Goal: Obtain resource: Download file/media

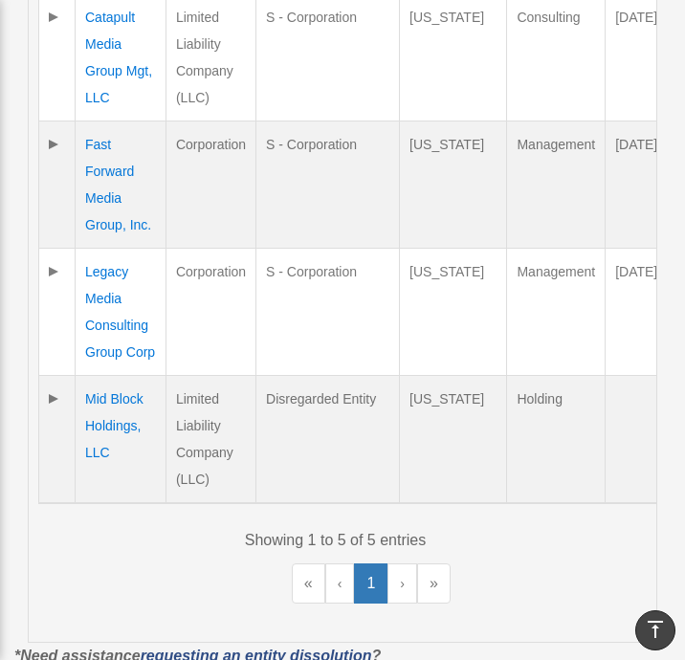
scroll to position [957, 0]
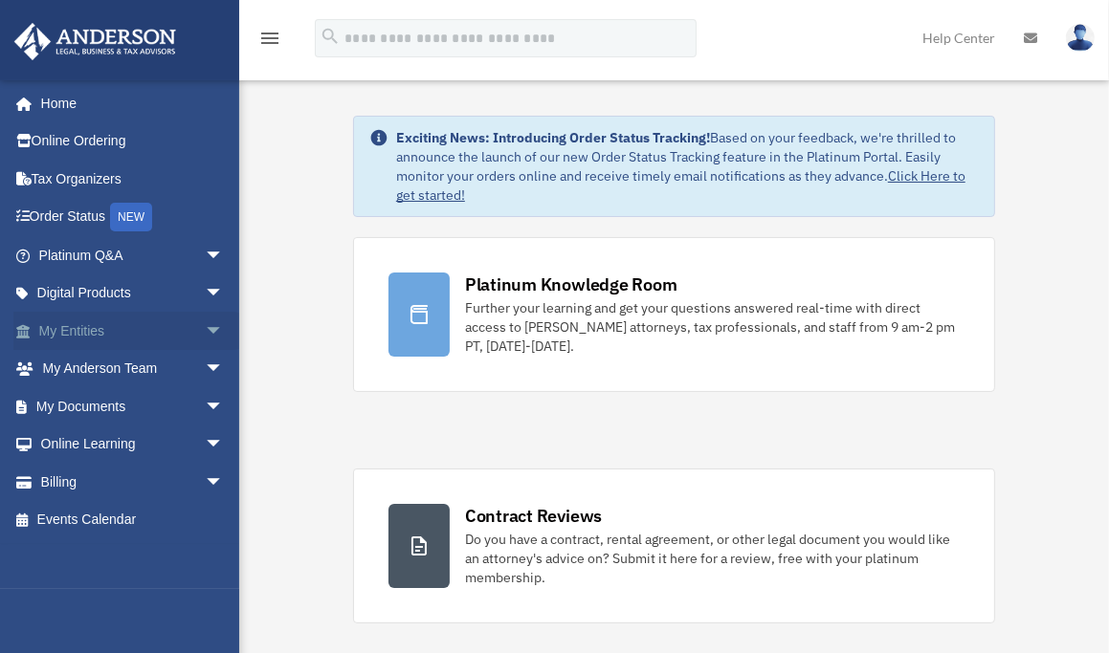
click at [206, 330] on span "arrow_drop_down" at bounding box center [224, 331] width 38 height 39
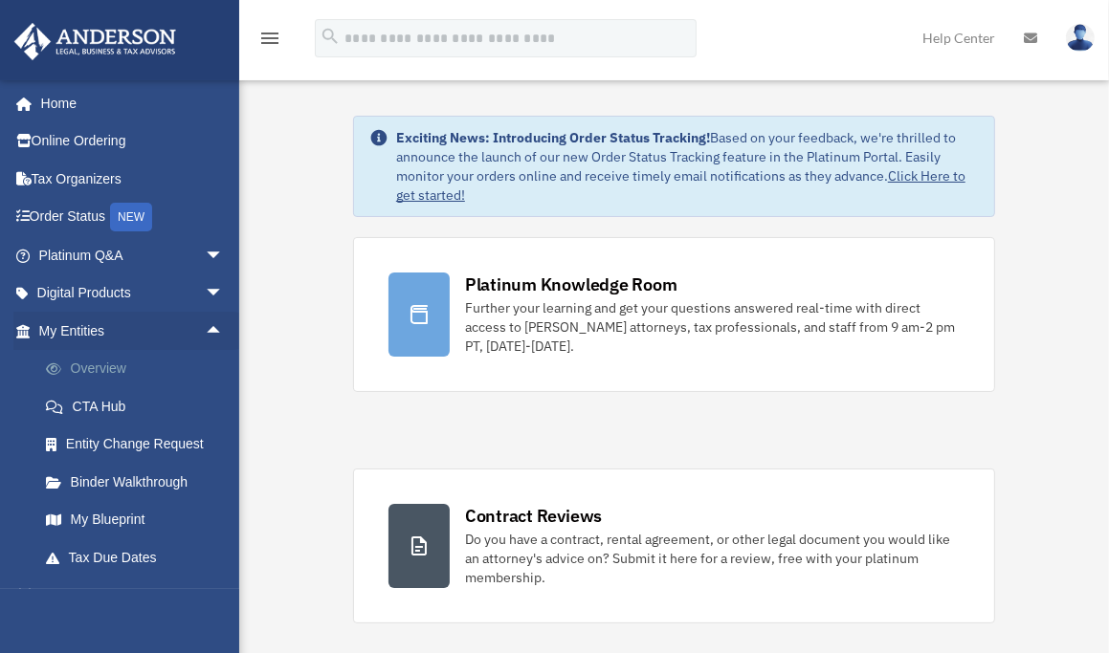
click at [109, 374] on link "Overview" at bounding box center [140, 369] width 226 height 38
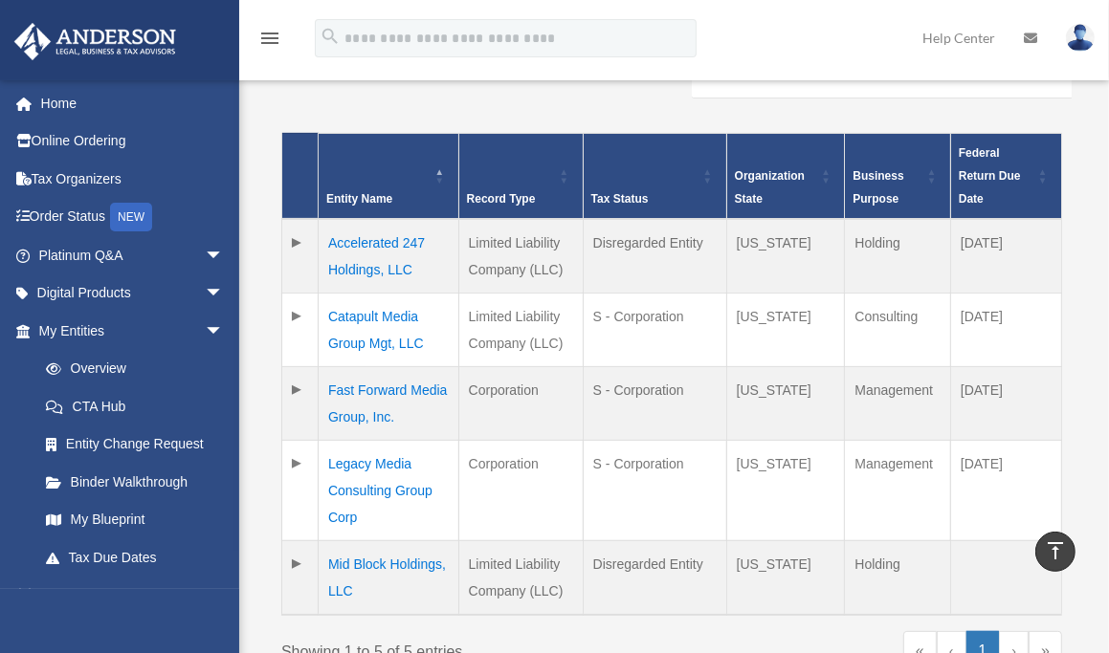
scroll to position [383, 0]
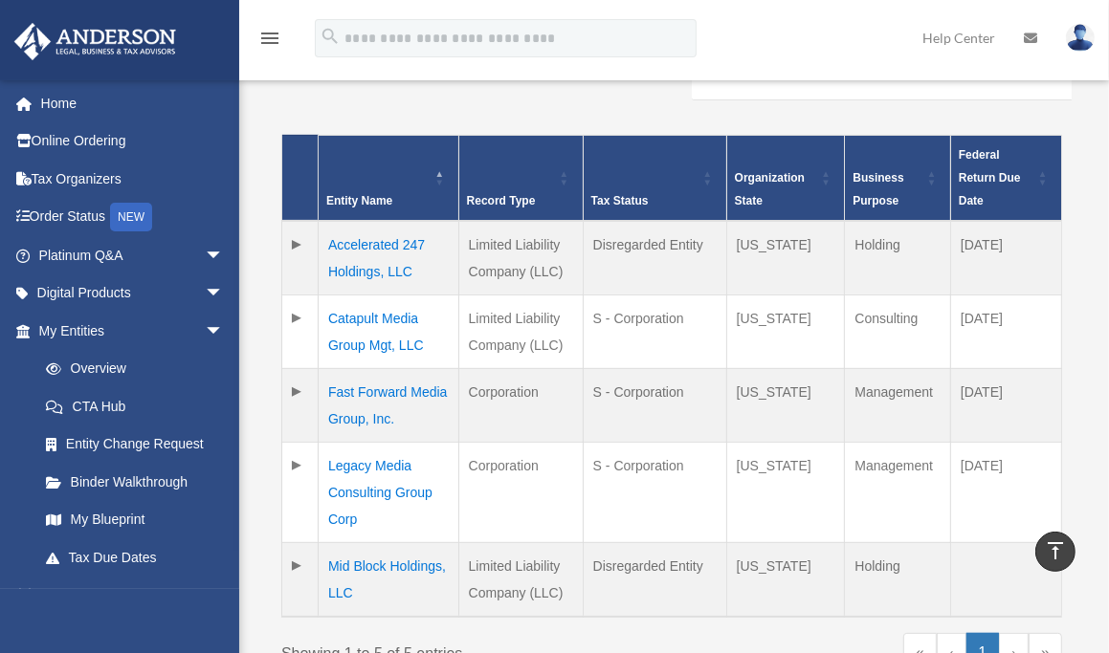
click at [408, 368] on td "Fast Forward Media Group, Inc." at bounding box center [389, 405] width 141 height 74
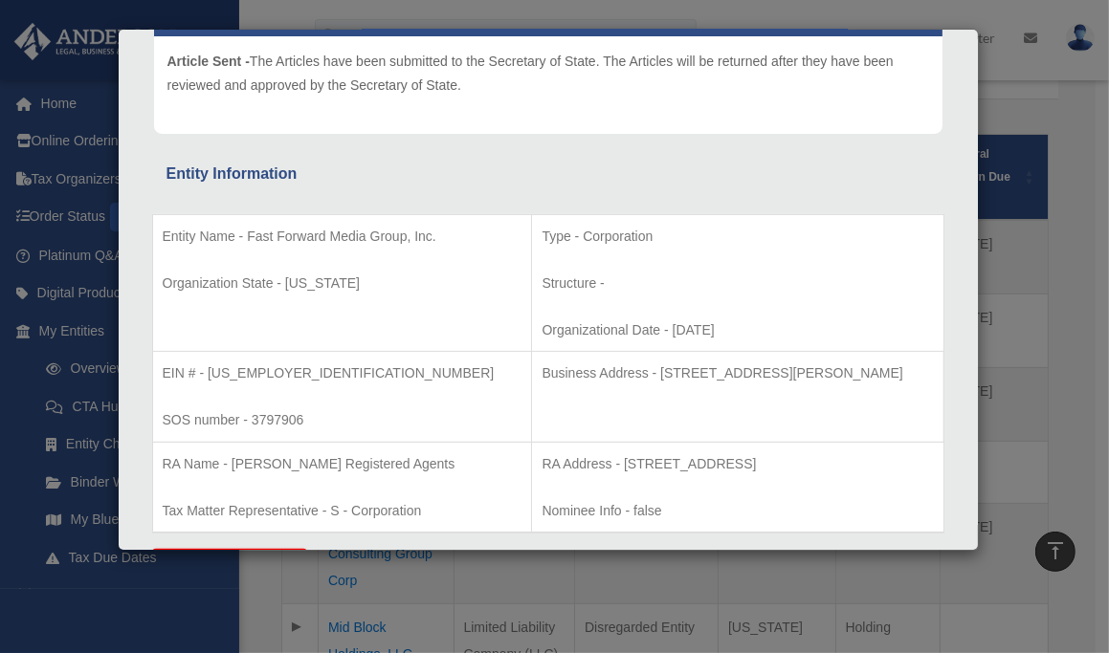
scroll to position [287, 0]
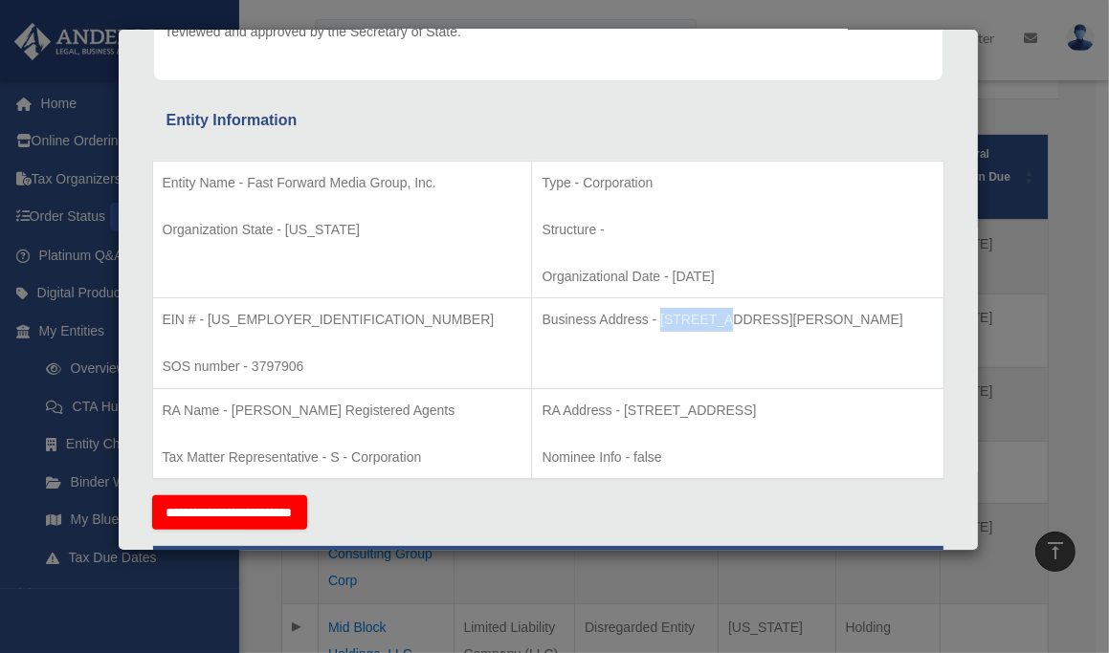
drag, startPoint x: 593, startPoint y: 316, endPoint x: 659, endPoint y: 313, distance: 66.1
click at [659, 313] on p "Business Address - [STREET_ADDRESS][PERSON_NAME]" at bounding box center [736, 320] width 391 height 24
drag, startPoint x: 556, startPoint y: 405, endPoint x: 874, endPoint y: 407, distance: 318.6
click at [874, 407] on p "RA Address - 1201 N Orange St., Suite 750, Wilmington, DE 19801" at bounding box center [736, 411] width 391 height 24
copy p "1201 N Orange St., Suite 750, Wilmington, DE 19801"
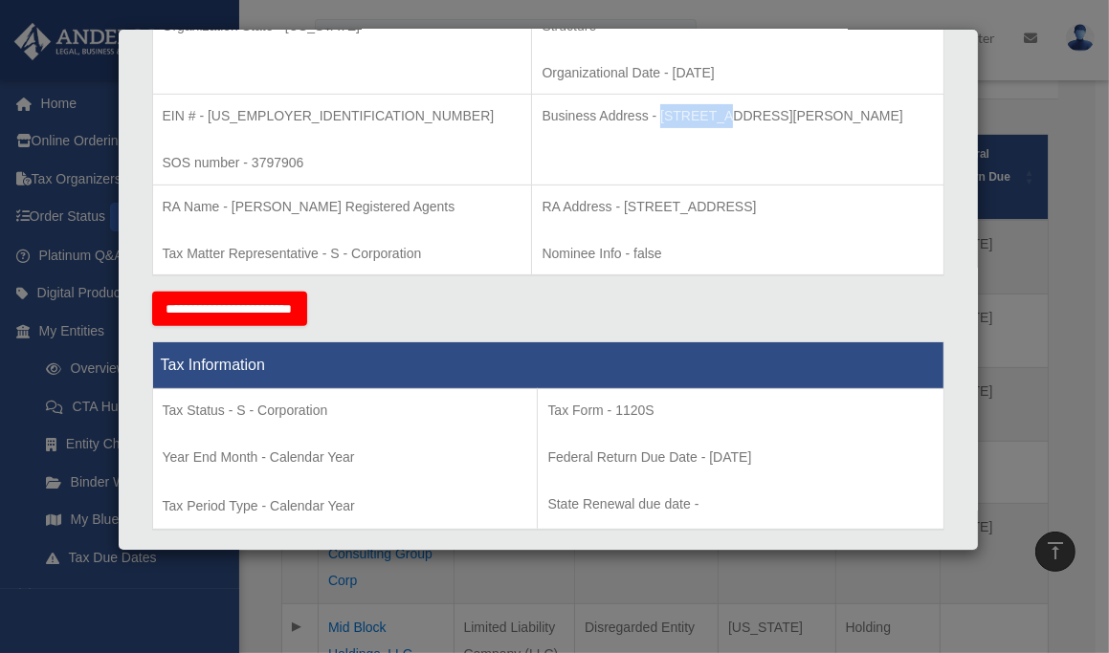
scroll to position [574, 0]
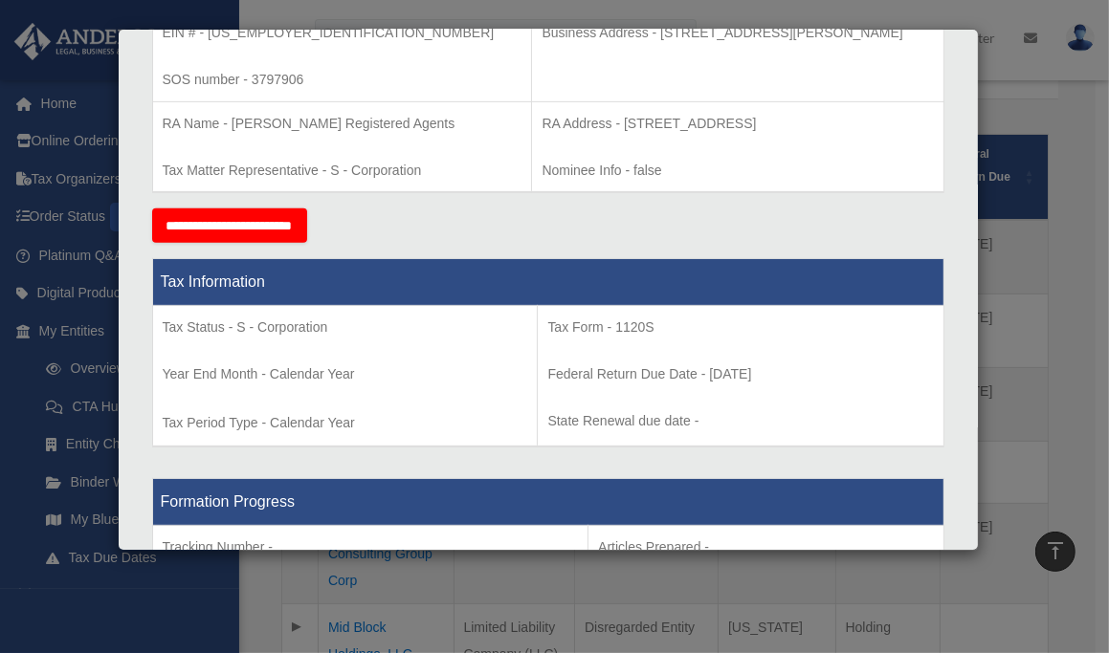
click at [1035, 351] on div "Details × Articles Sent Organizational Date" at bounding box center [554, 326] width 1109 height 653
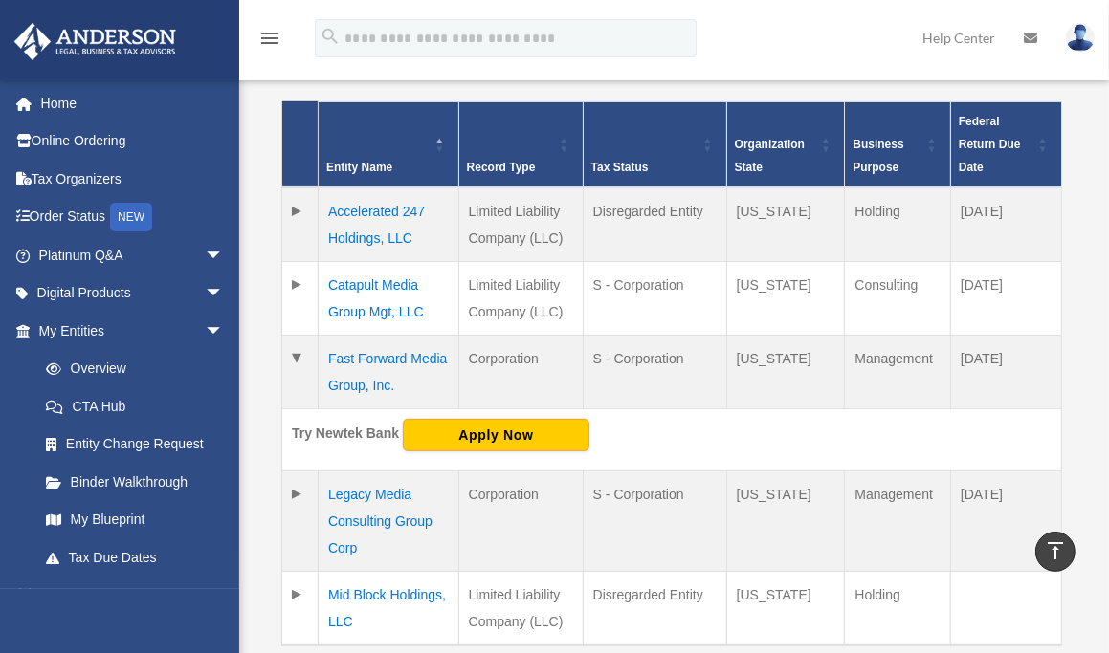
scroll to position [383, 0]
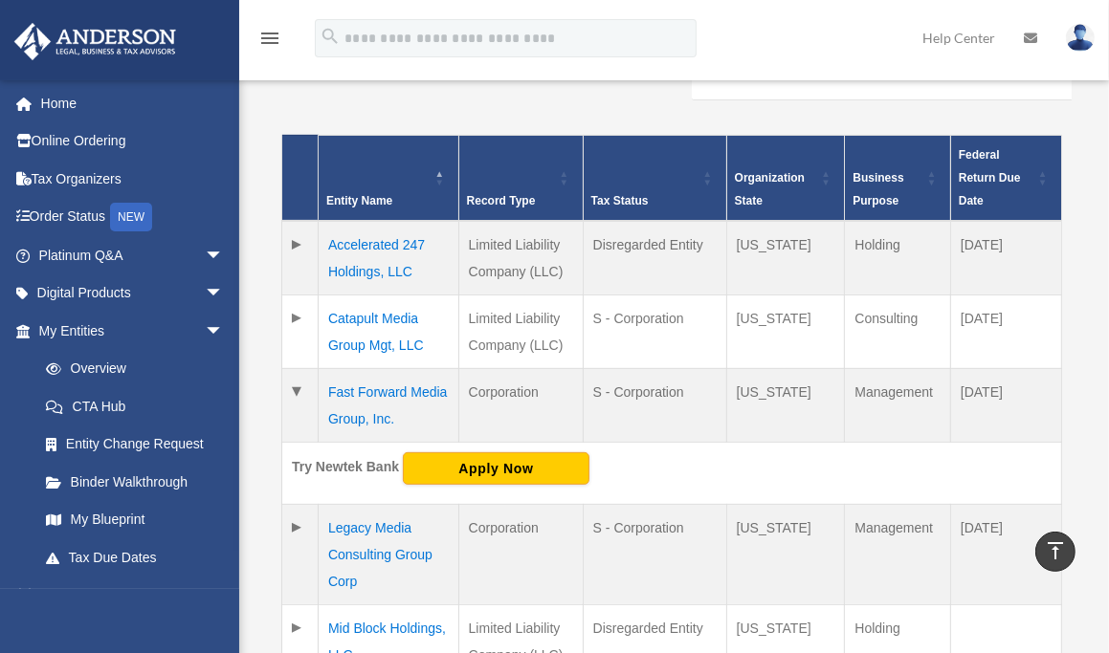
click at [386, 368] on td "Fast Forward Media Group, Inc." at bounding box center [389, 405] width 141 height 74
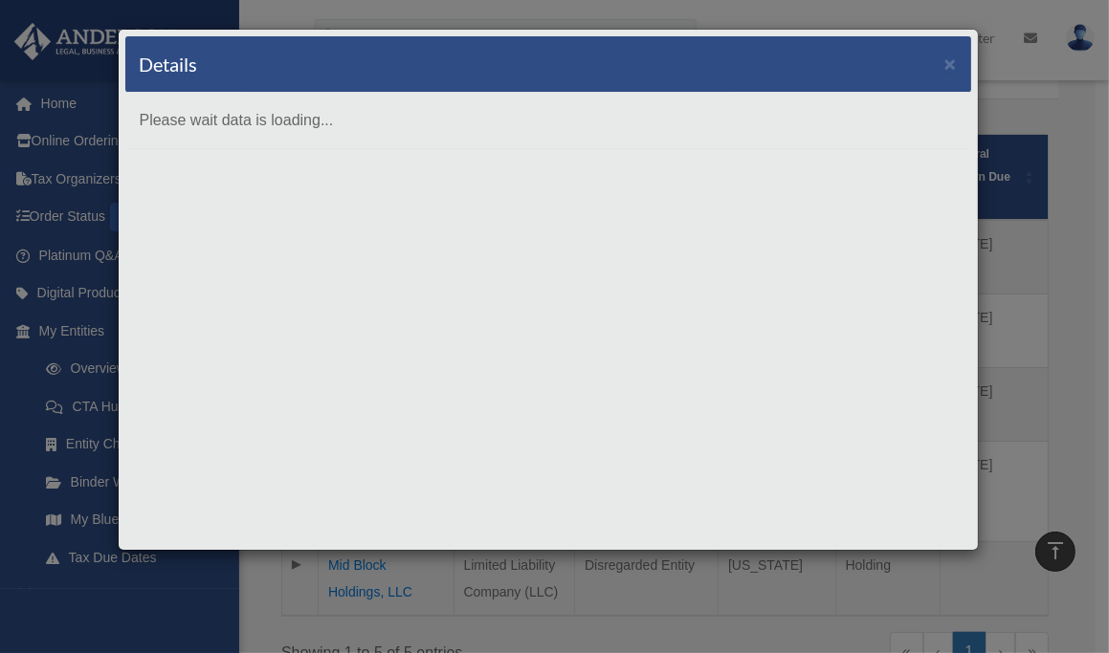
scroll to position [0, 0]
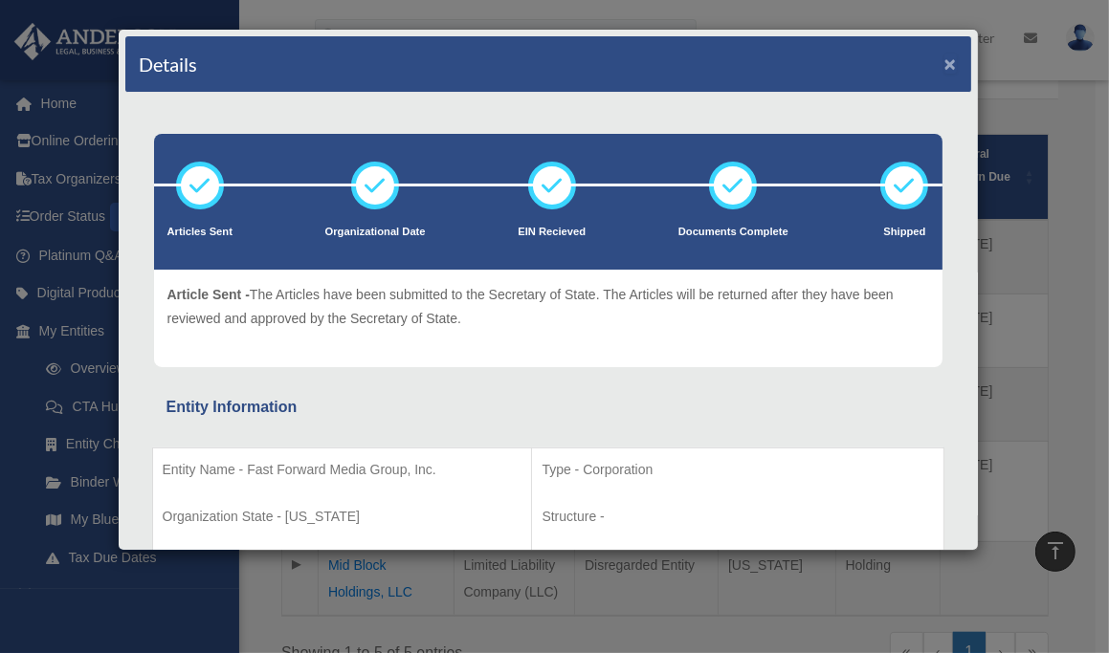
click at [944, 58] on button "×" at bounding box center [950, 64] width 12 height 20
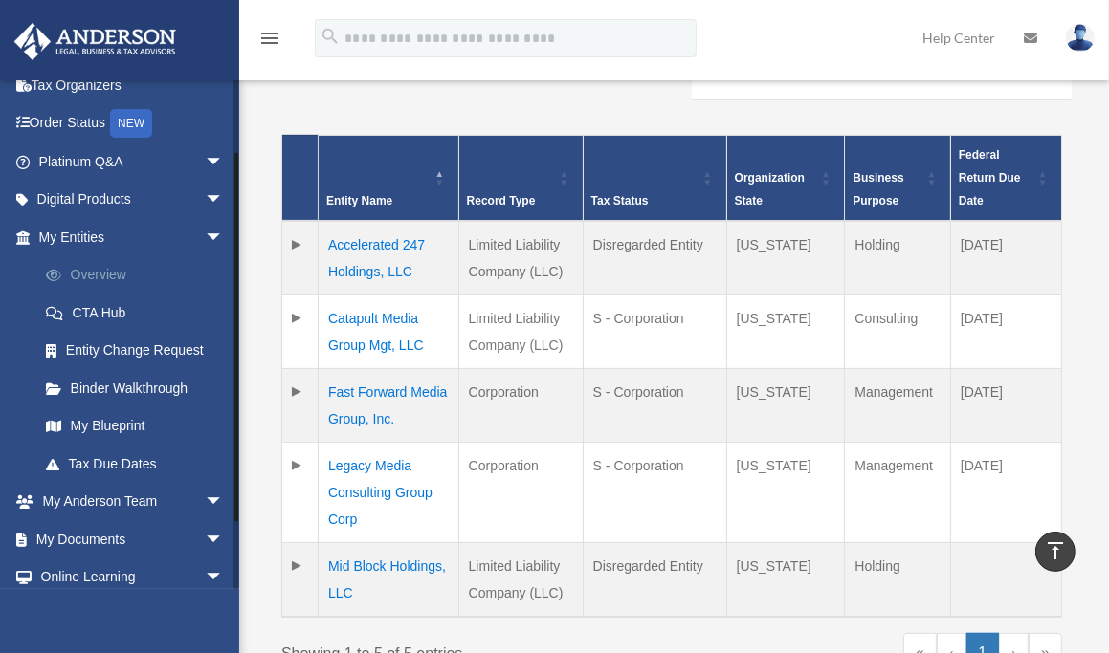
scroll to position [96, 0]
click at [205, 539] on span "arrow_drop_down" at bounding box center [224, 537] width 38 height 39
click at [95, 568] on link "Box" at bounding box center [140, 576] width 226 height 38
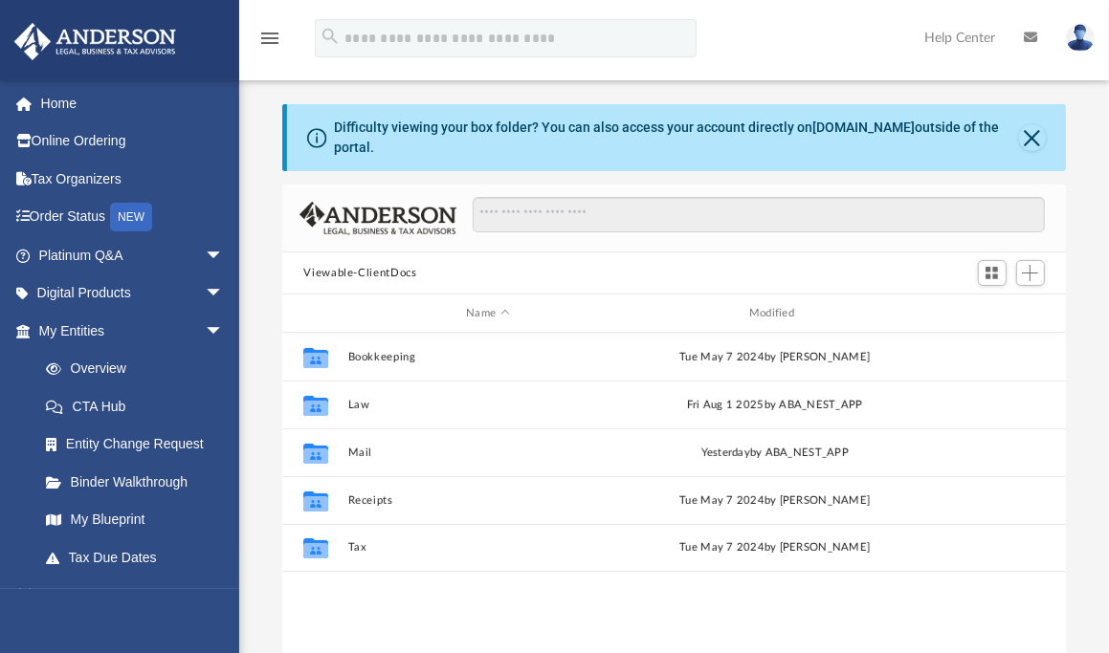
scroll to position [421, 769]
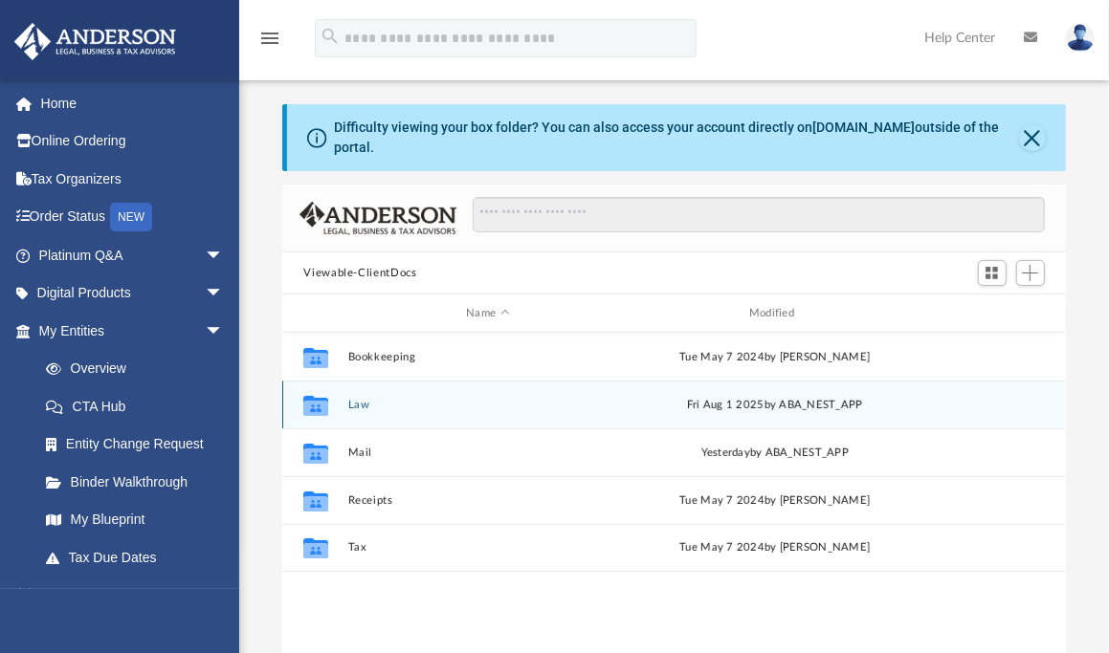
click at [352, 399] on button "Law" at bounding box center [487, 405] width 279 height 12
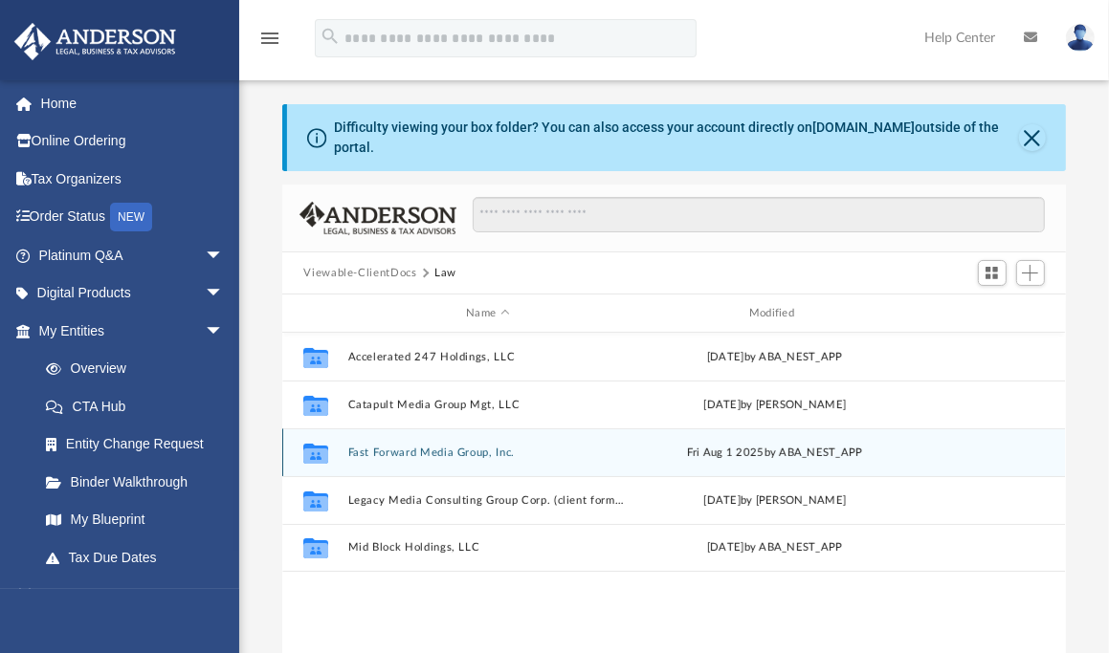
click at [418, 447] on button "Fast Forward Media Group, Inc." at bounding box center [487, 453] width 279 height 12
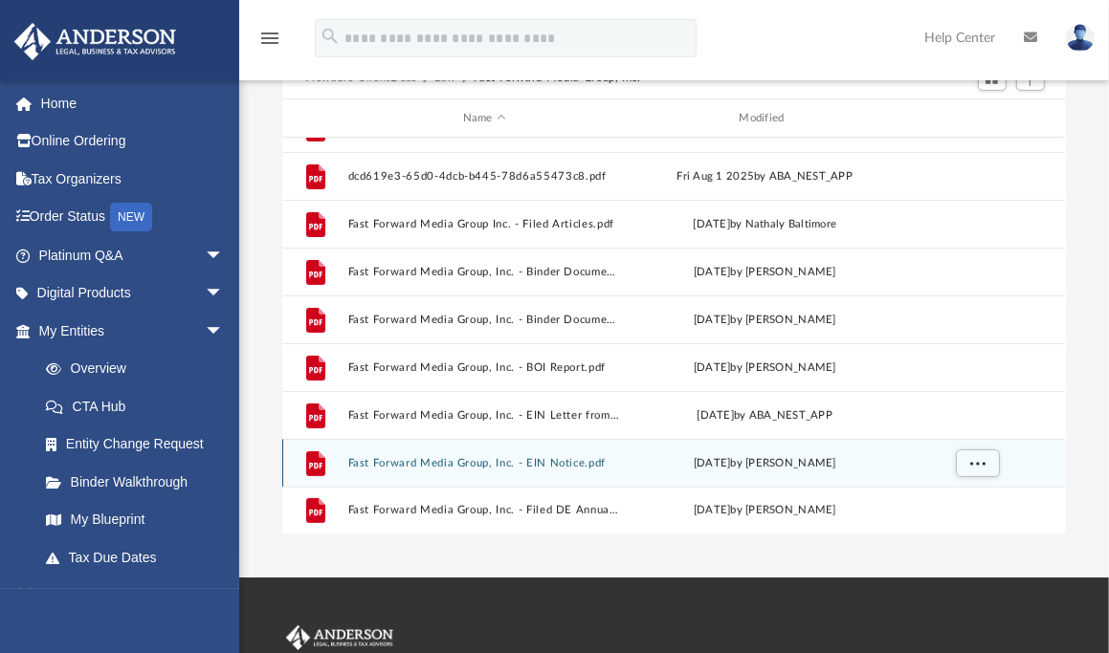
scroll to position [191, 0]
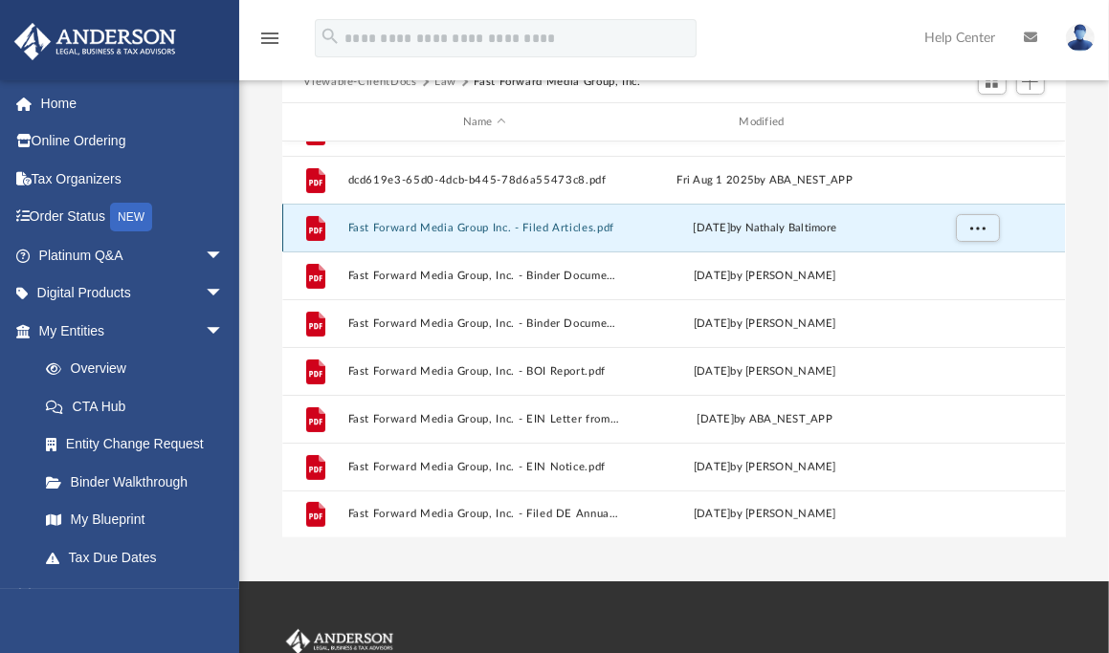
click at [531, 222] on button "Fast Forward Media Group Inc. - Filed Articles.pdf" at bounding box center [484, 228] width 273 height 12
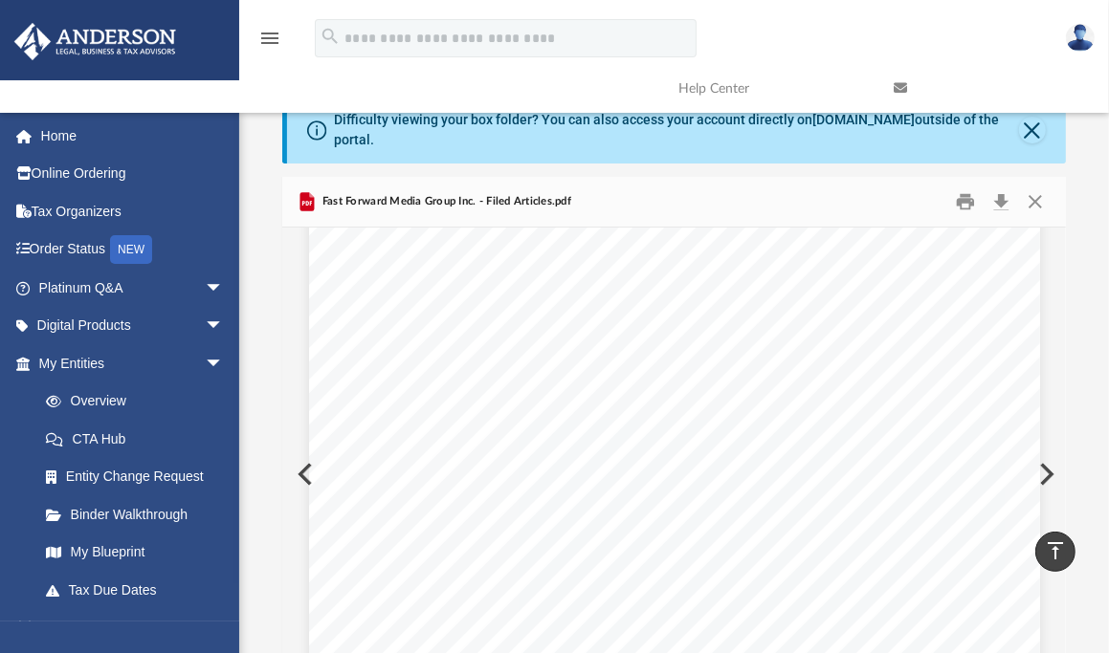
scroll to position [0, 0]
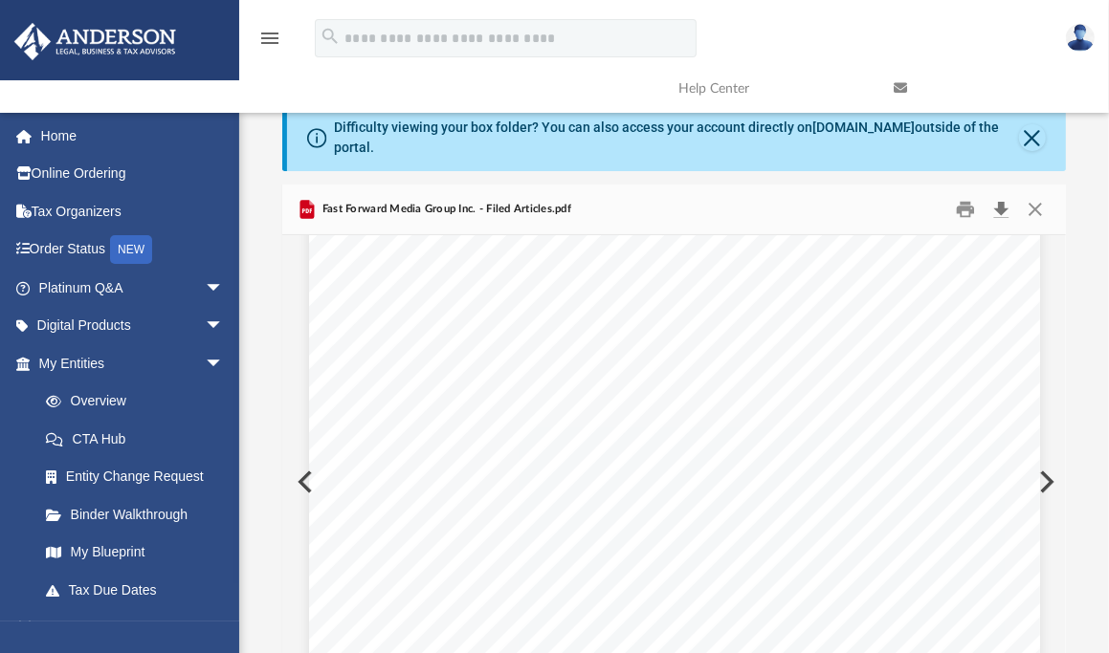
click at [993, 197] on button "Download" at bounding box center [1001, 210] width 34 height 30
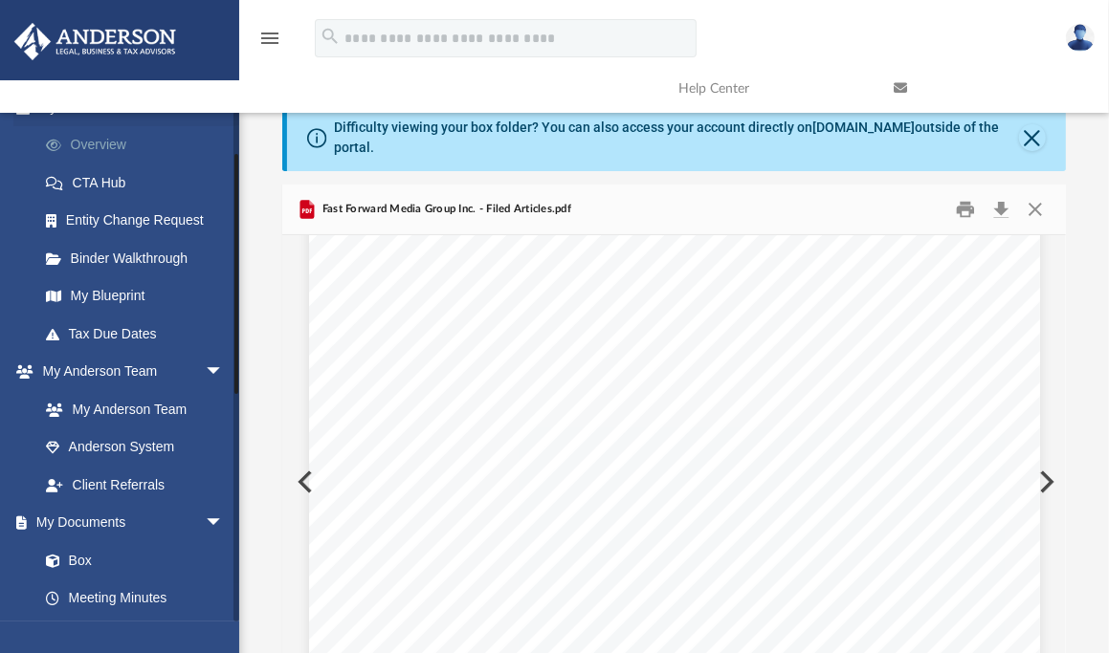
scroll to position [287, 0]
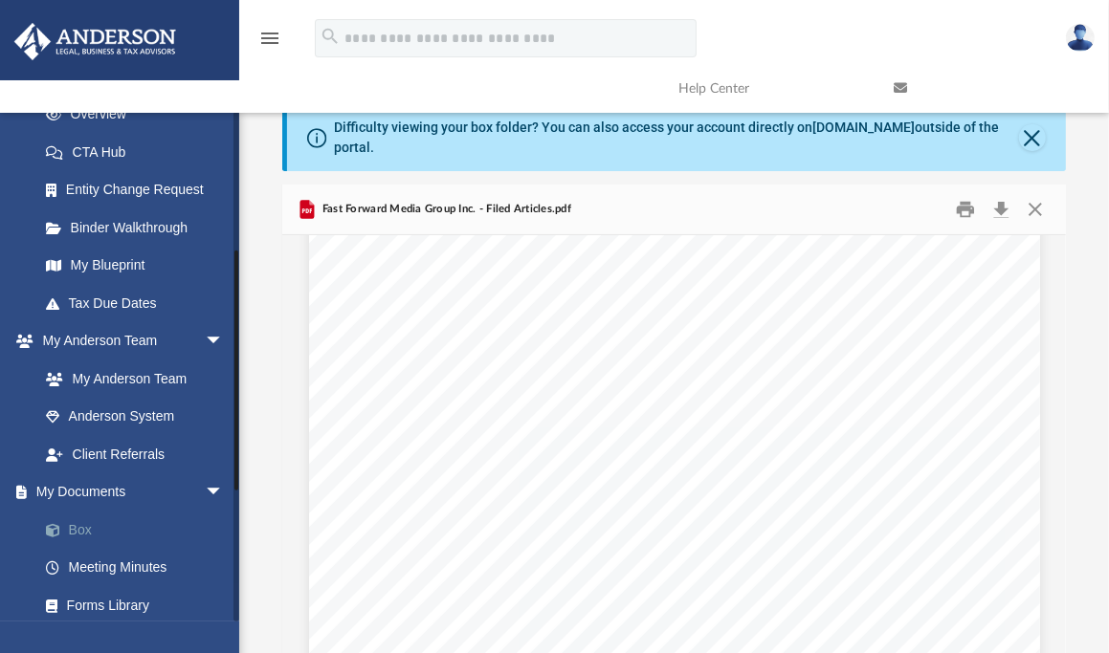
click at [112, 524] on link "Box" at bounding box center [140, 530] width 226 height 38
click at [1037, 143] on div "Difficulty viewing your box folder? You can also access your account directly o…" at bounding box center [676, 137] width 778 height 67
click at [1030, 134] on button "Close" at bounding box center [1032, 137] width 26 height 27
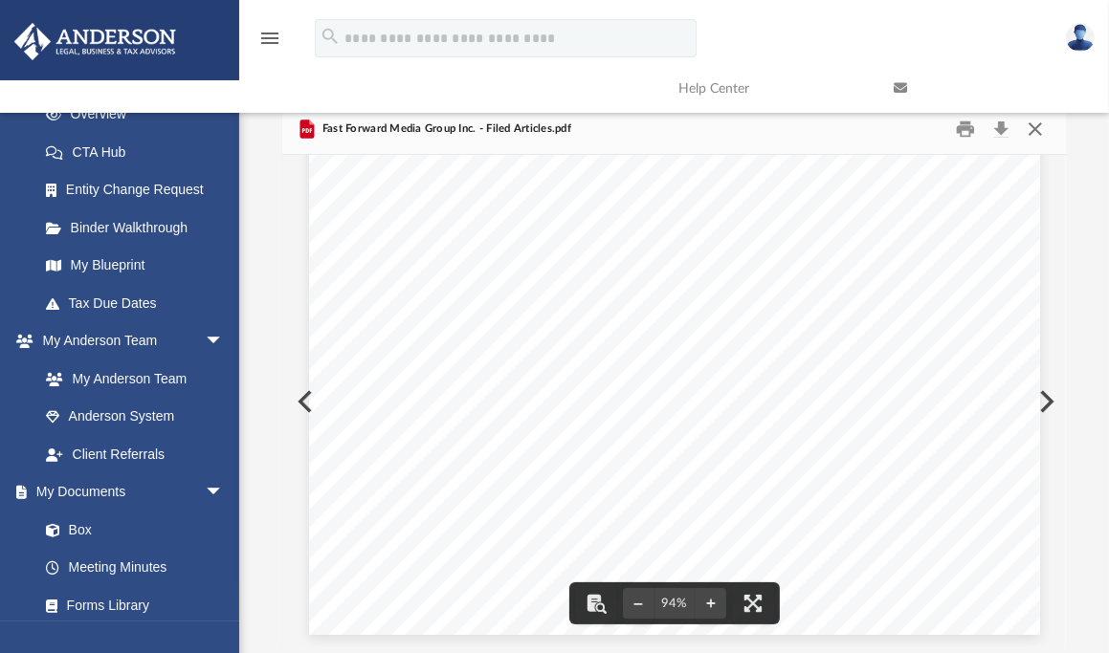
click at [1035, 132] on button "Close" at bounding box center [1035, 130] width 34 height 30
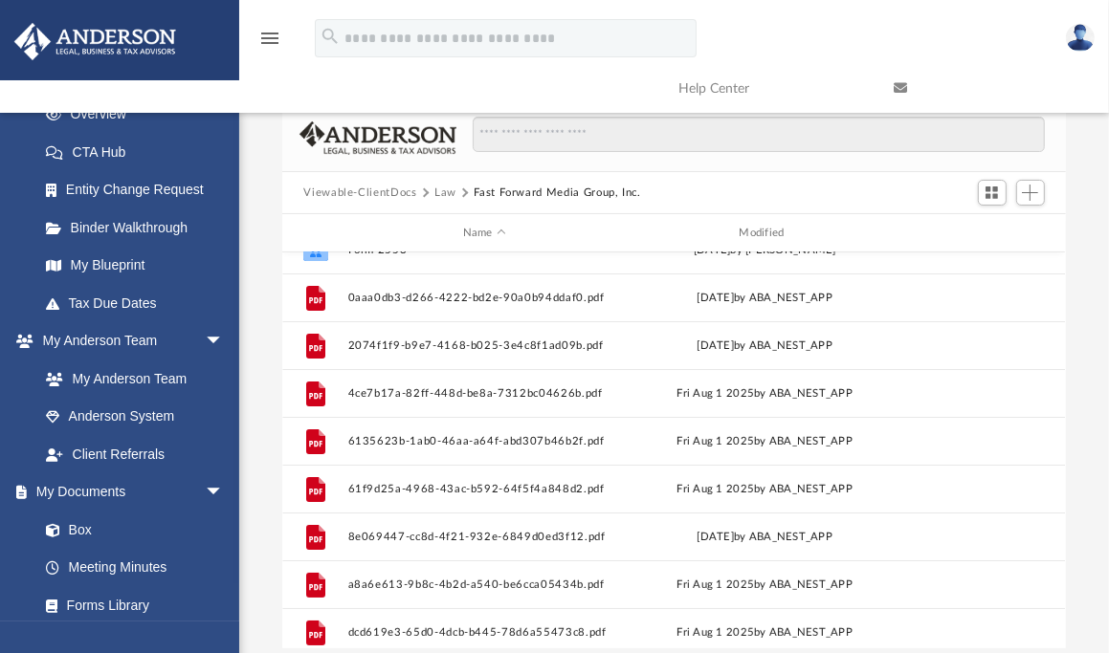
scroll to position [0, 0]
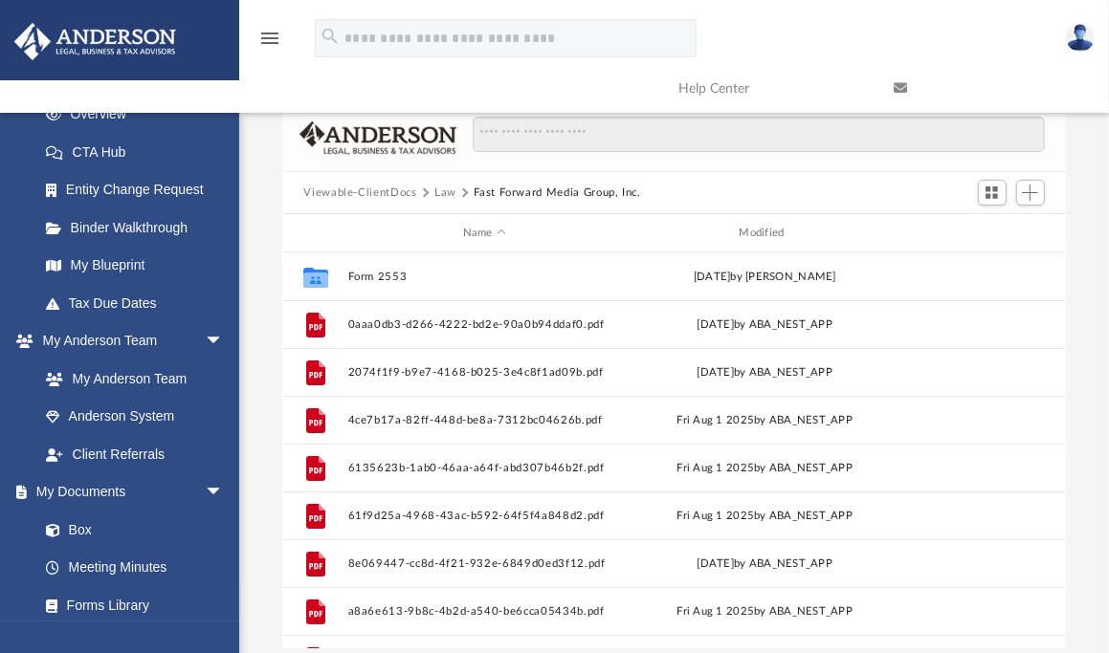
click at [447, 191] on button "Law" at bounding box center [445, 193] width 22 height 17
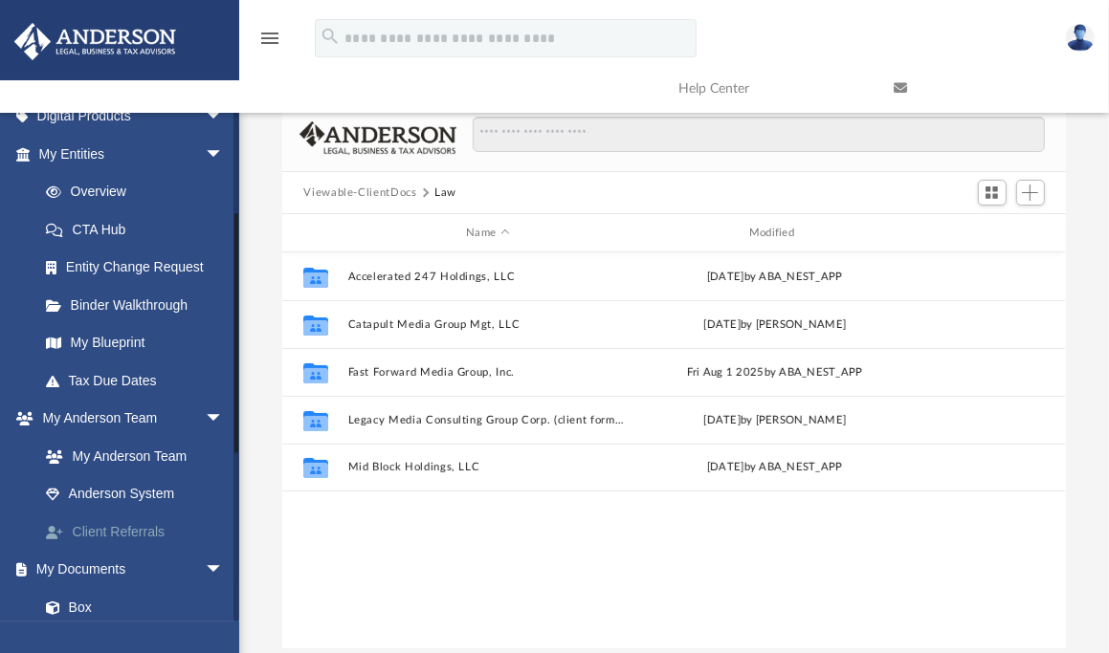
scroll to position [96, 0]
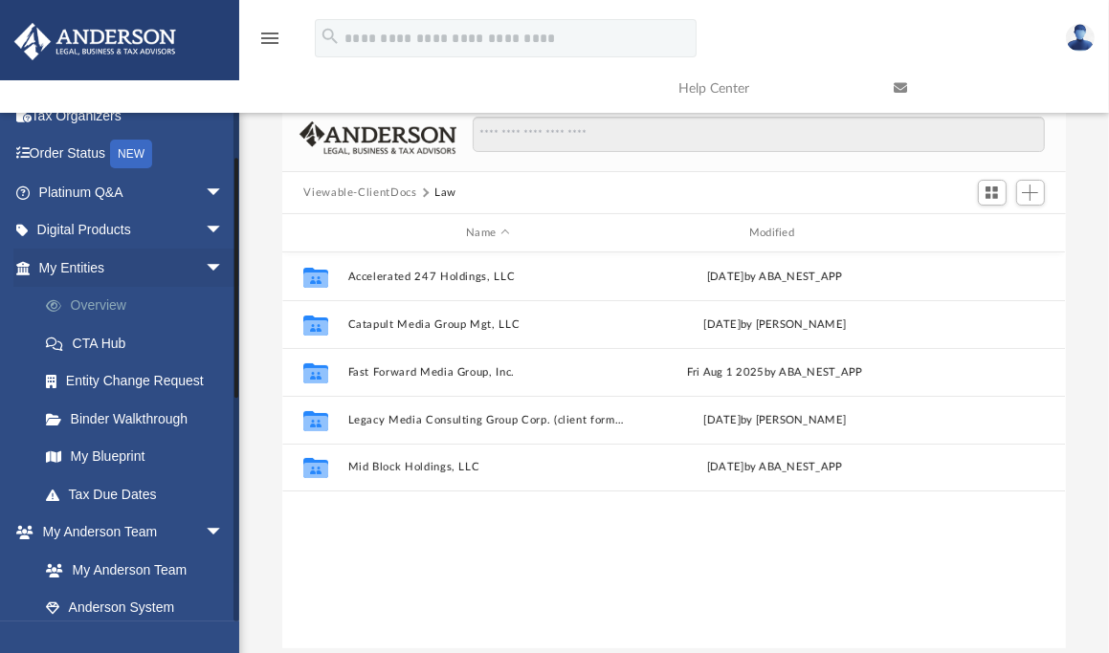
click at [122, 308] on link "Overview" at bounding box center [140, 306] width 226 height 38
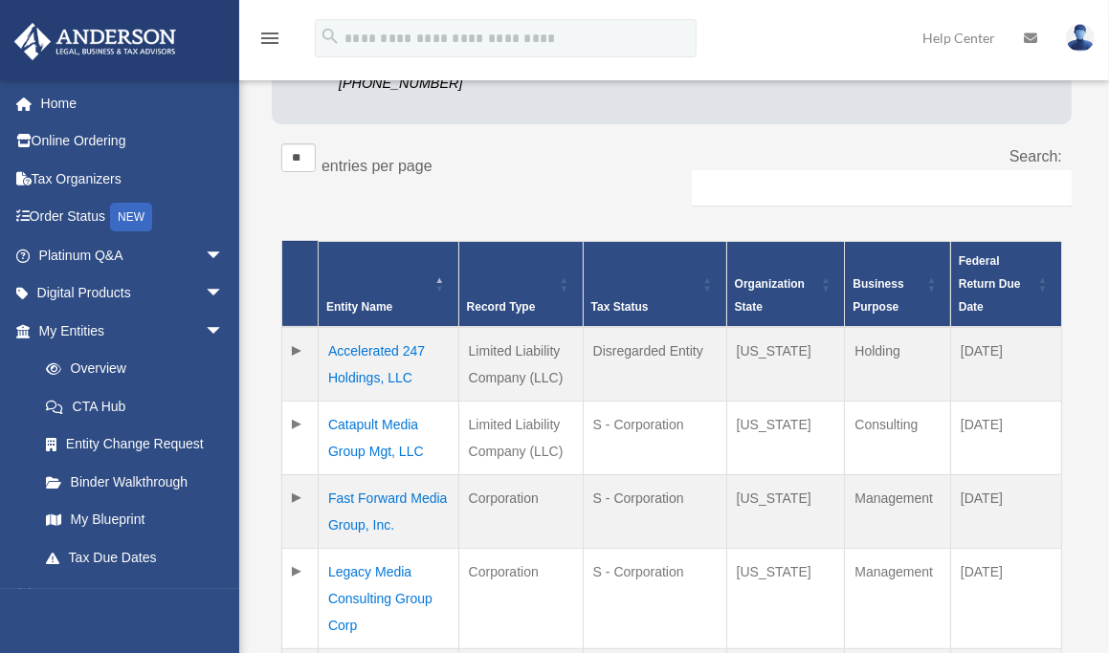
scroll to position [383, 0]
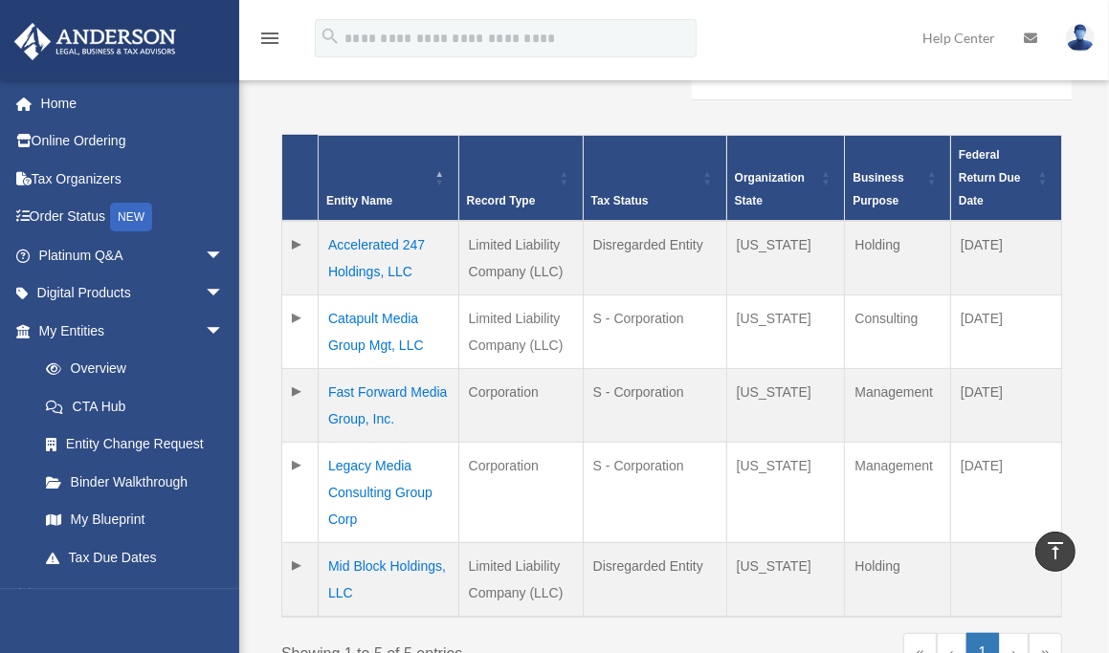
click at [371, 448] on td "Legacy Media Consulting Group Corp" at bounding box center [389, 492] width 141 height 100
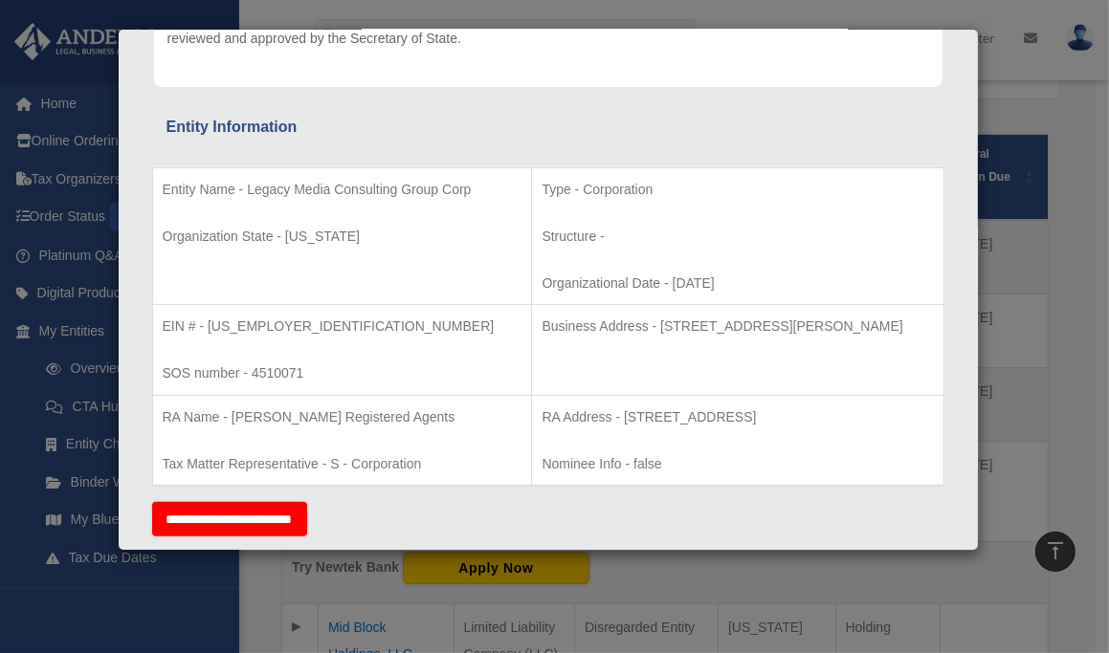
scroll to position [287, 0]
click at [331, 348] on td "EIN # - [US_EMPLOYER_IDENTIFICATION_NUMBER] SOS number - 4510071" at bounding box center [342, 352] width 380 height 91
drag, startPoint x: 1010, startPoint y: 90, endPoint x: 935, endPoint y: 107, distance: 77.5
click at [1010, 90] on div "Details × Articles Sent Organizational Date" at bounding box center [554, 326] width 1109 height 653
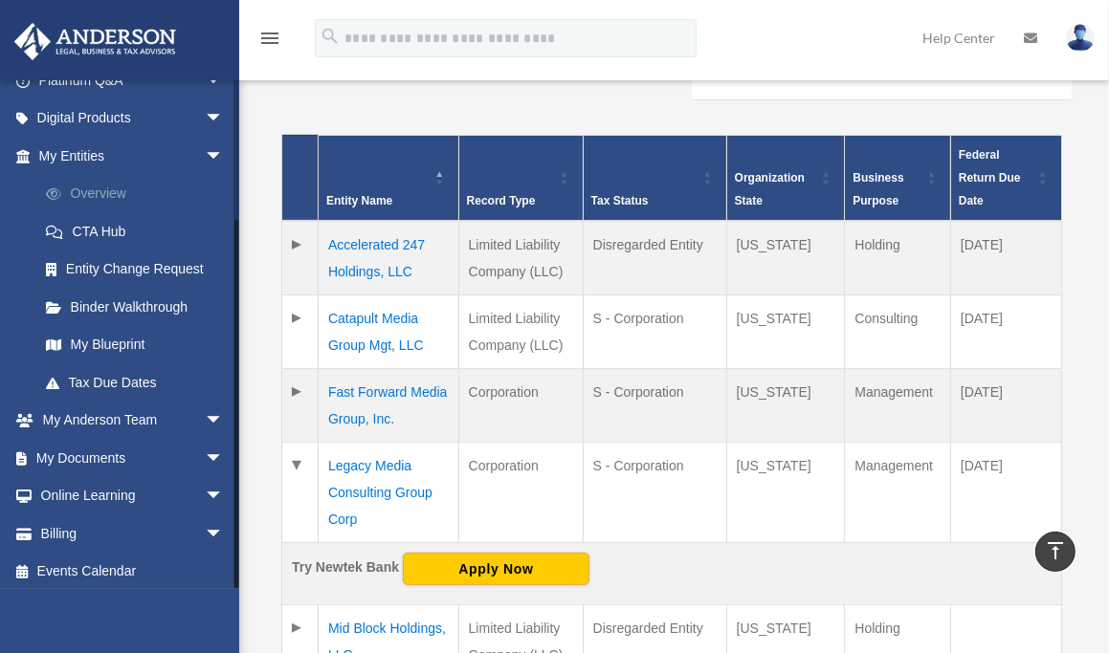
scroll to position [180, 0]
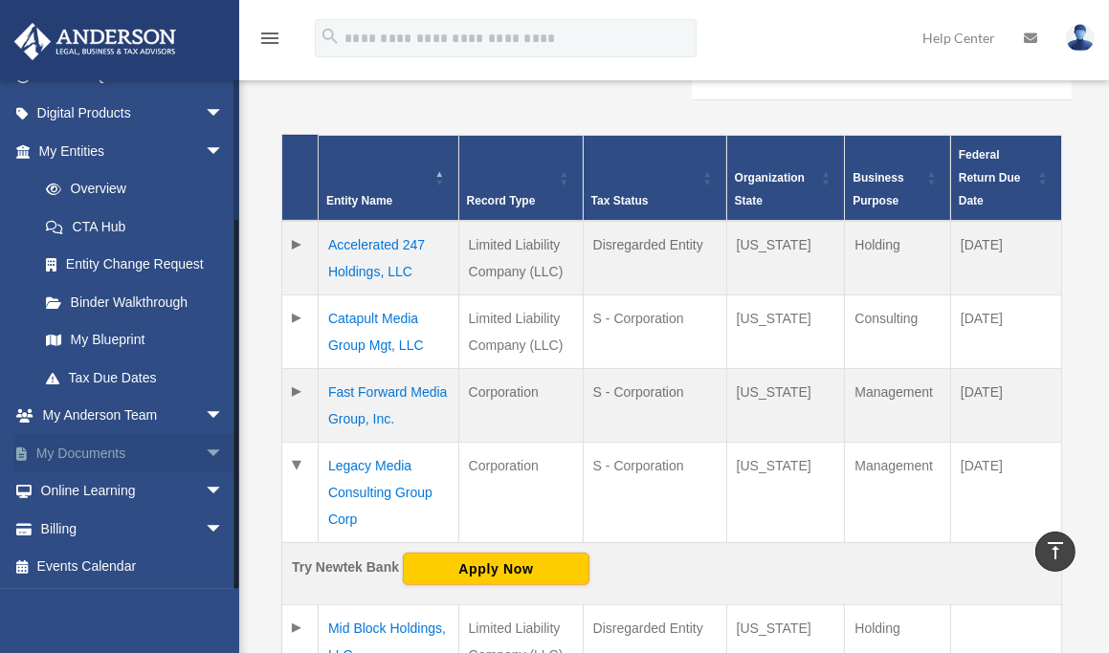
click at [205, 442] on span "arrow_drop_down" at bounding box center [224, 453] width 38 height 39
click at [130, 496] on link "Box" at bounding box center [140, 492] width 226 height 38
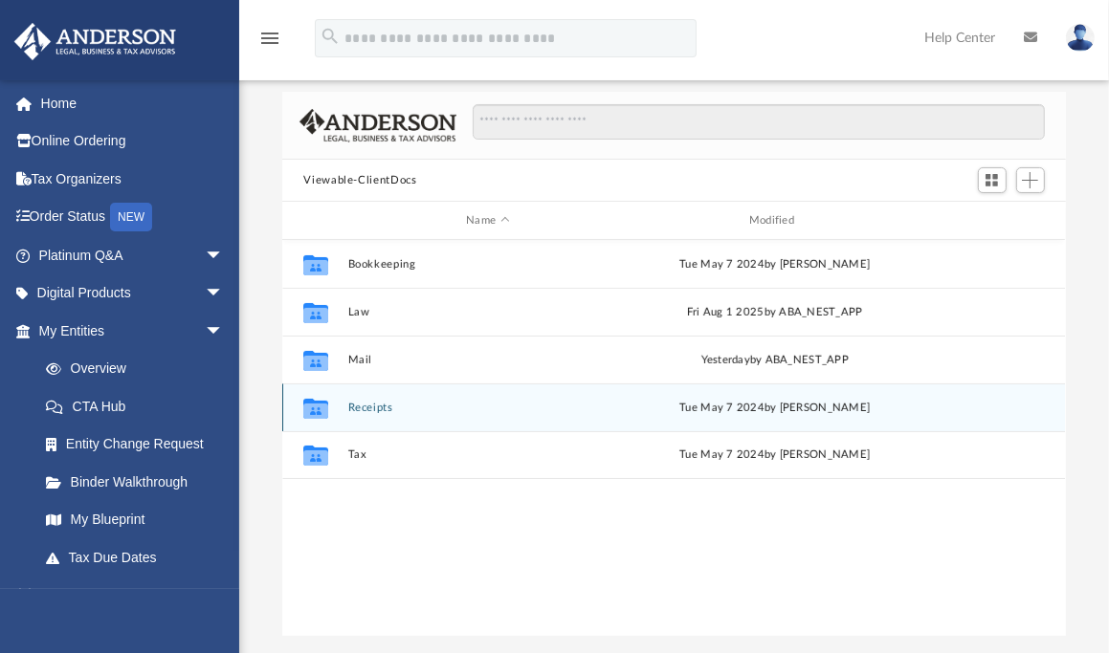
scroll to position [96, 0]
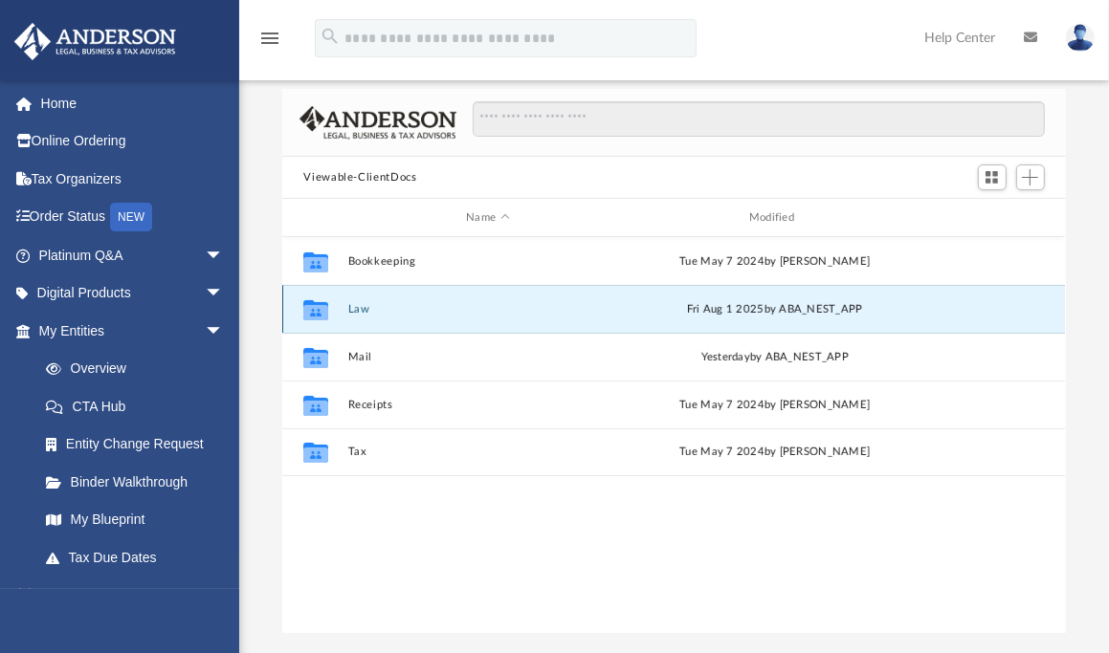
click at [361, 303] on button "Law" at bounding box center [487, 309] width 279 height 12
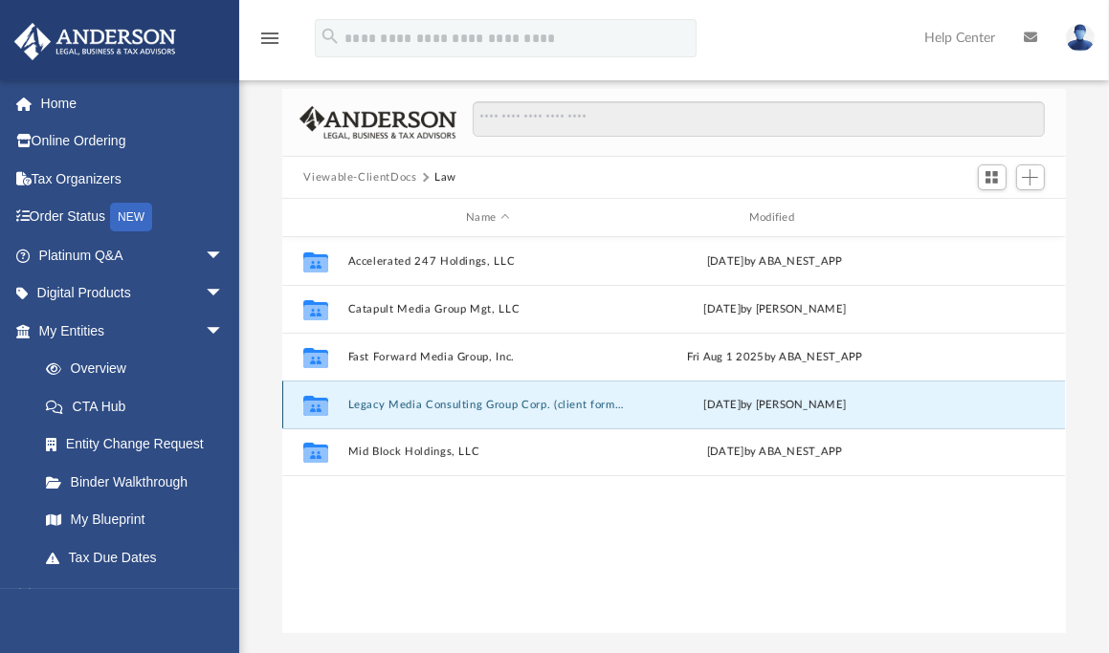
click at [399, 399] on button "Legacy Media Consulting Group Corp. (client formed)" at bounding box center [487, 405] width 279 height 12
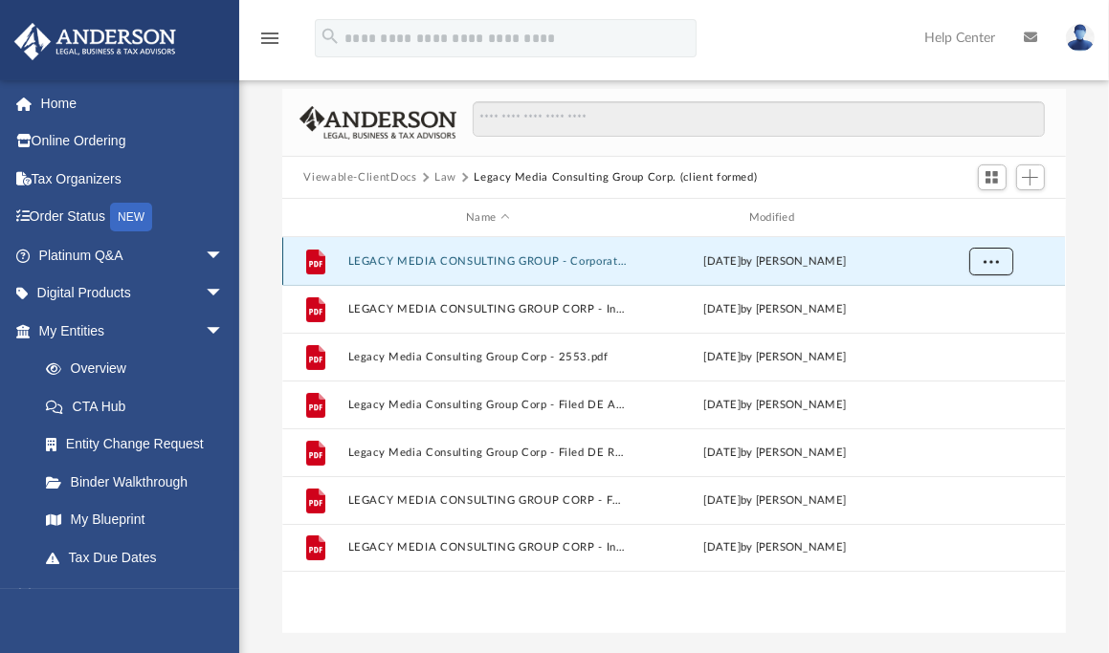
drag, startPoint x: 517, startPoint y: 247, endPoint x: 988, endPoint y: 243, distance: 471.6
click at [988, 255] on span "More options" at bounding box center [990, 260] width 15 height 11
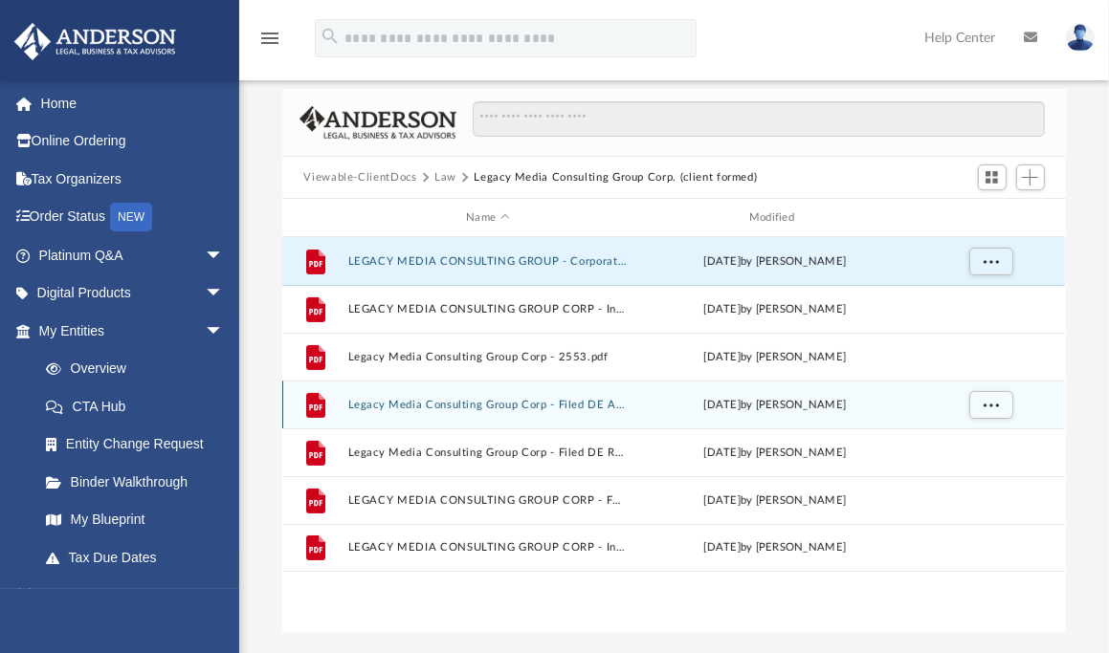
click at [591, 399] on button "Legacy Media Consulting Group Corp - Filed DE Amended Annual Report 2025.pdf" at bounding box center [487, 405] width 279 height 12
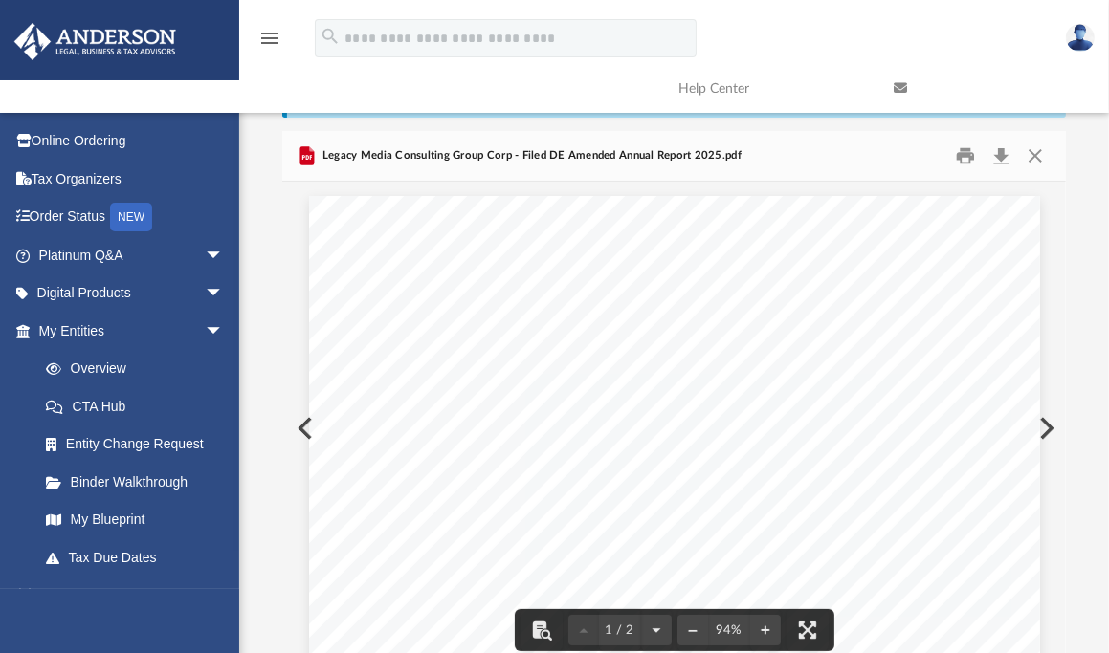
scroll to position [0, 0]
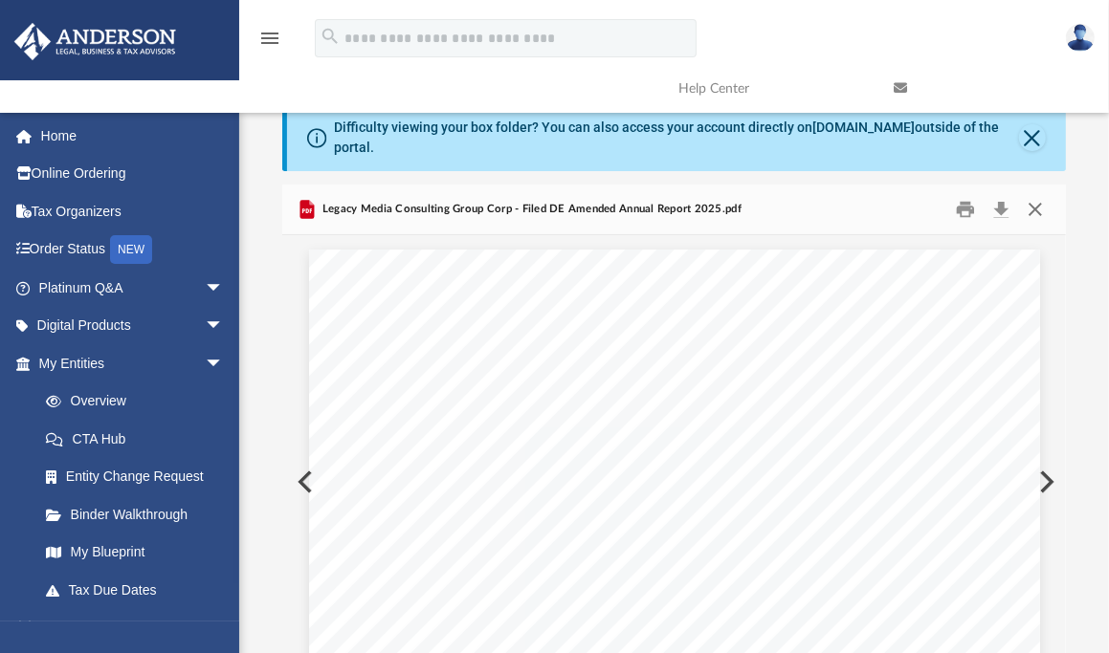
click at [1038, 195] on button "Close" at bounding box center [1035, 210] width 34 height 30
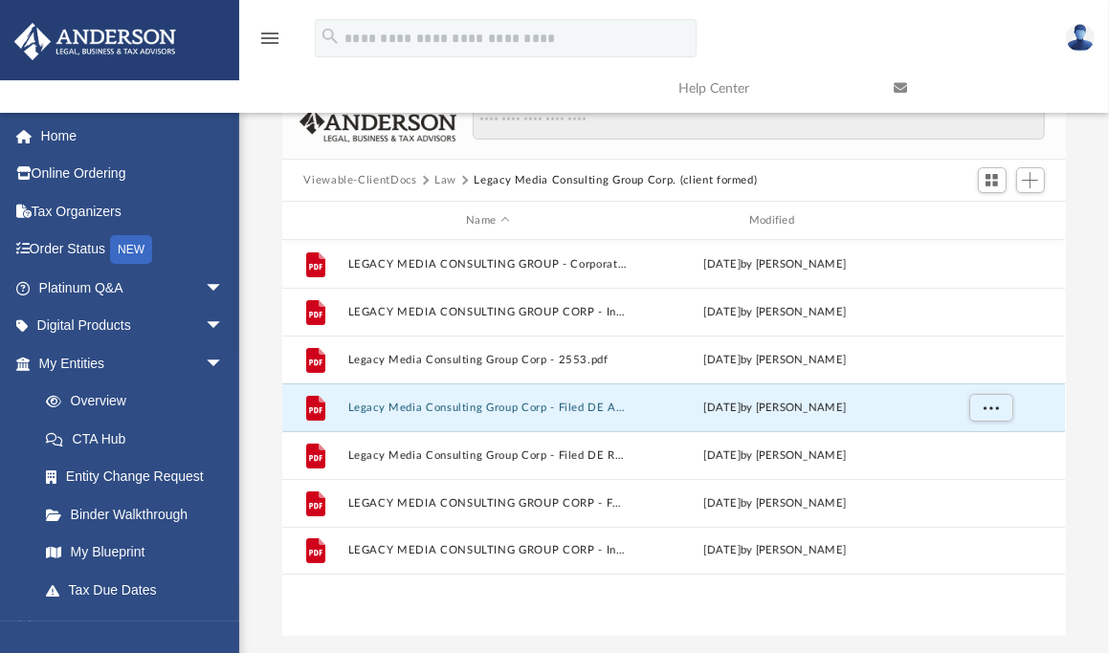
scroll to position [96, 0]
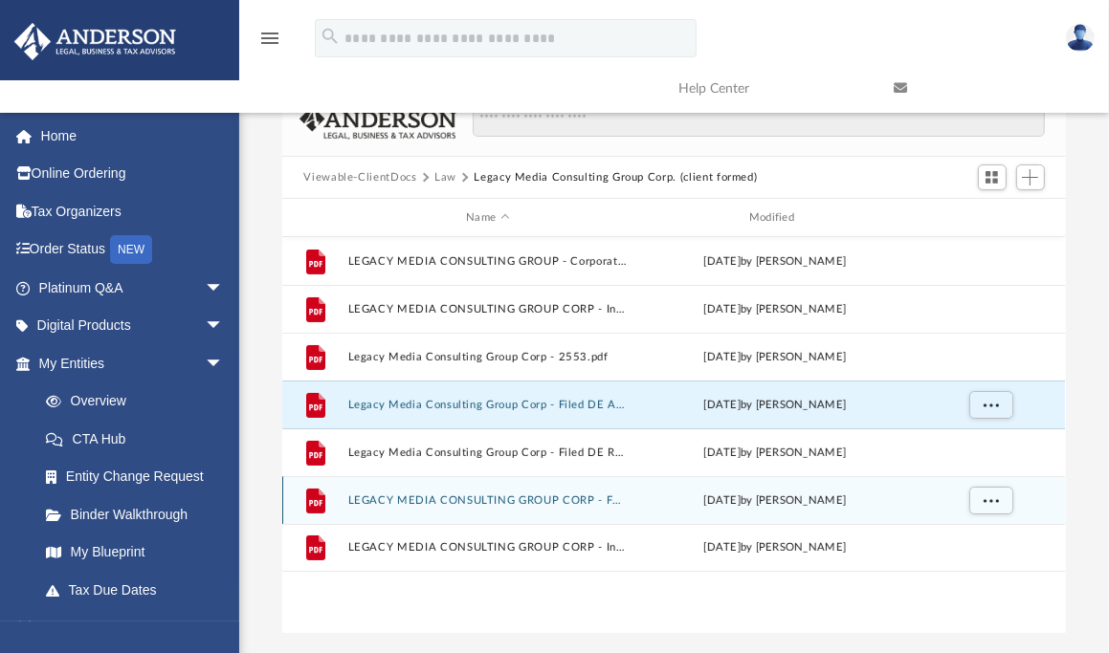
click at [603, 495] on button "LEGACY MEDIA CONSULTING GROUP CORP - Formation Document.pdf" at bounding box center [487, 501] width 279 height 12
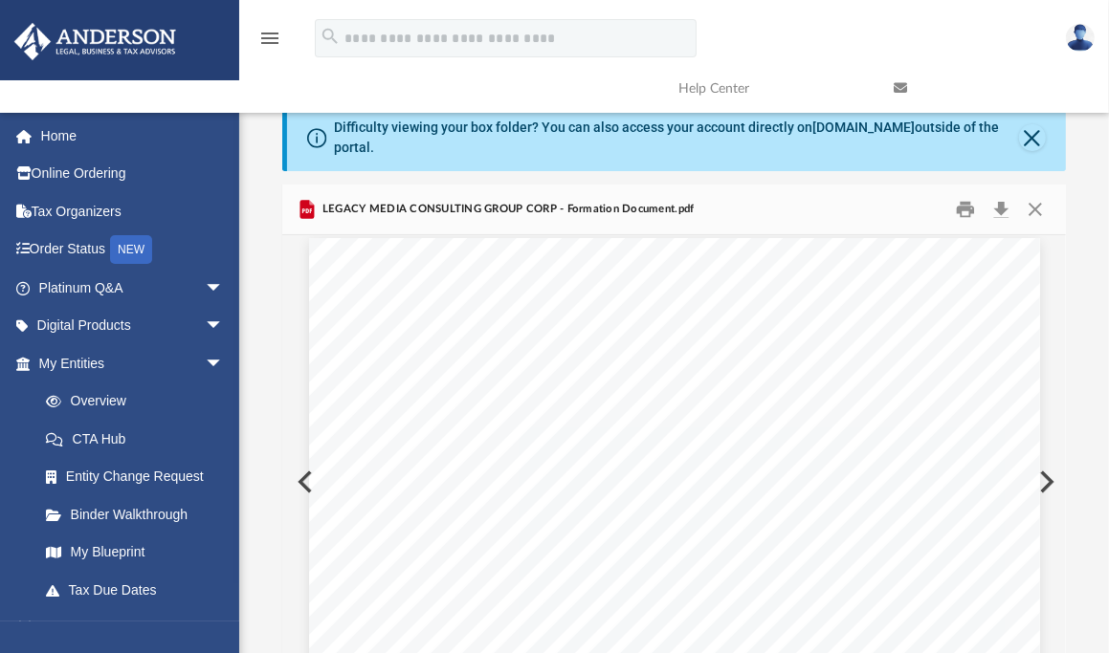
scroll to position [0, 0]
click at [1035, 195] on button "Close" at bounding box center [1035, 210] width 34 height 30
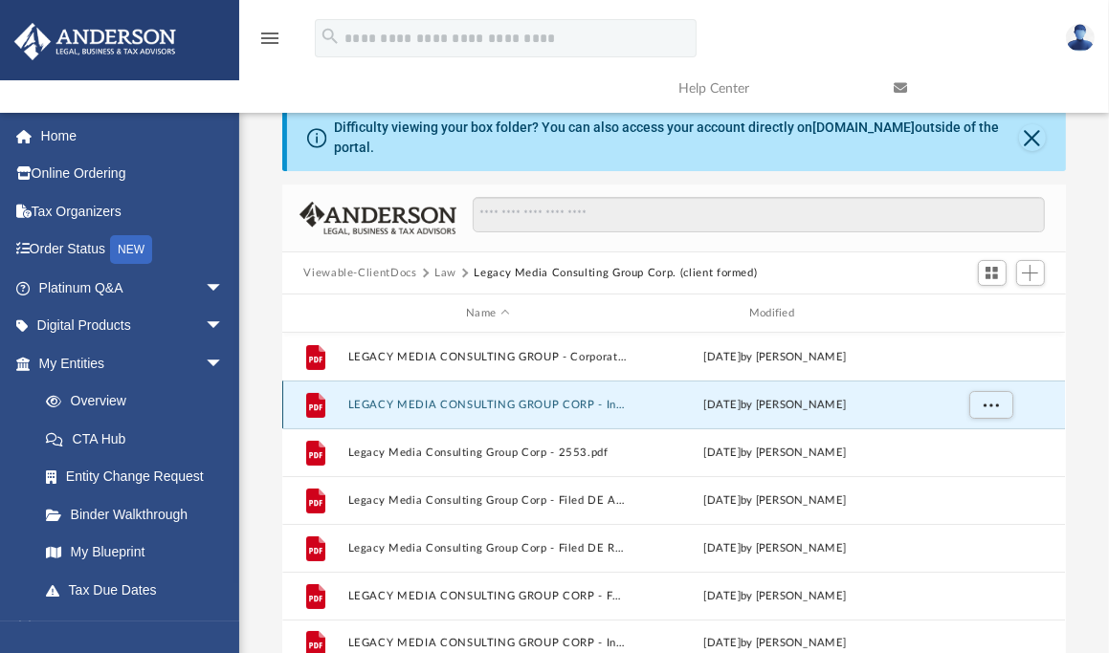
click at [592, 399] on button "LEGACY MEDIA CONSULTING GROUP CORP - Intial Filing EIN.pdf" at bounding box center [487, 405] width 279 height 12
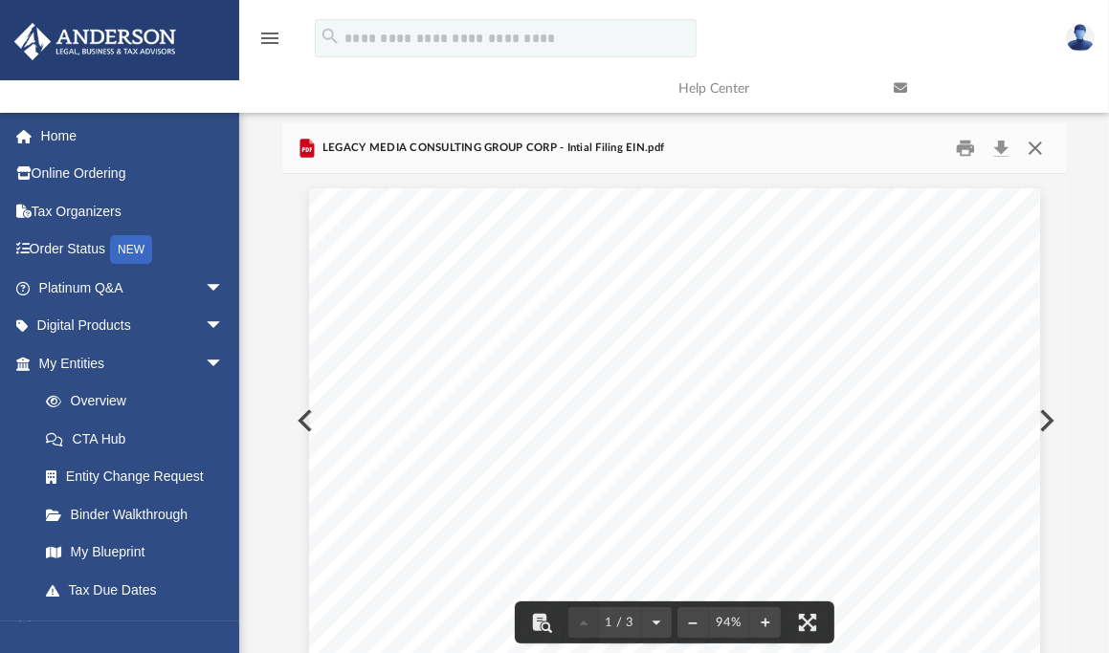
click at [1036, 138] on button "Close" at bounding box center [1035, 149] width 34 height 30
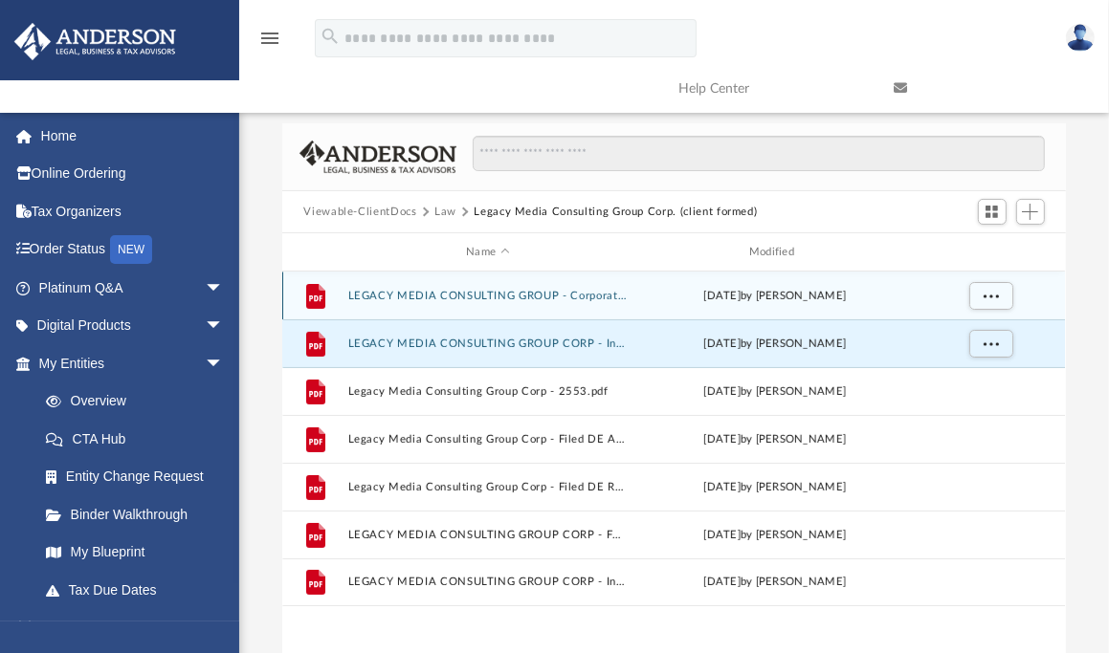
click at [501, 290] on button "LEGACY MEDIA CONSULTING GROUP - Corporate Bylaws.pdf" at bounding box center [487, 296] width 279 height 12
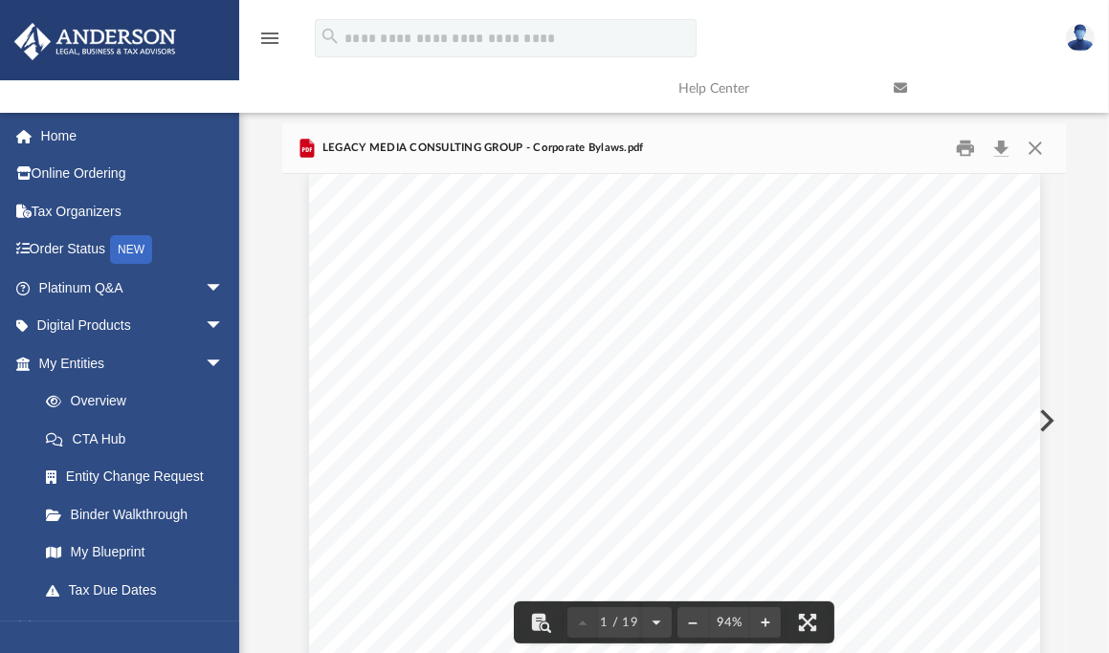
scroll to position [0, 0]
click at [1004, 136] on button "Download" at bounding box center [1001, 149] width 34 height 30
click at [1037, 134] on button "Close" at bounding box center [1035, 149] width 34 height 30
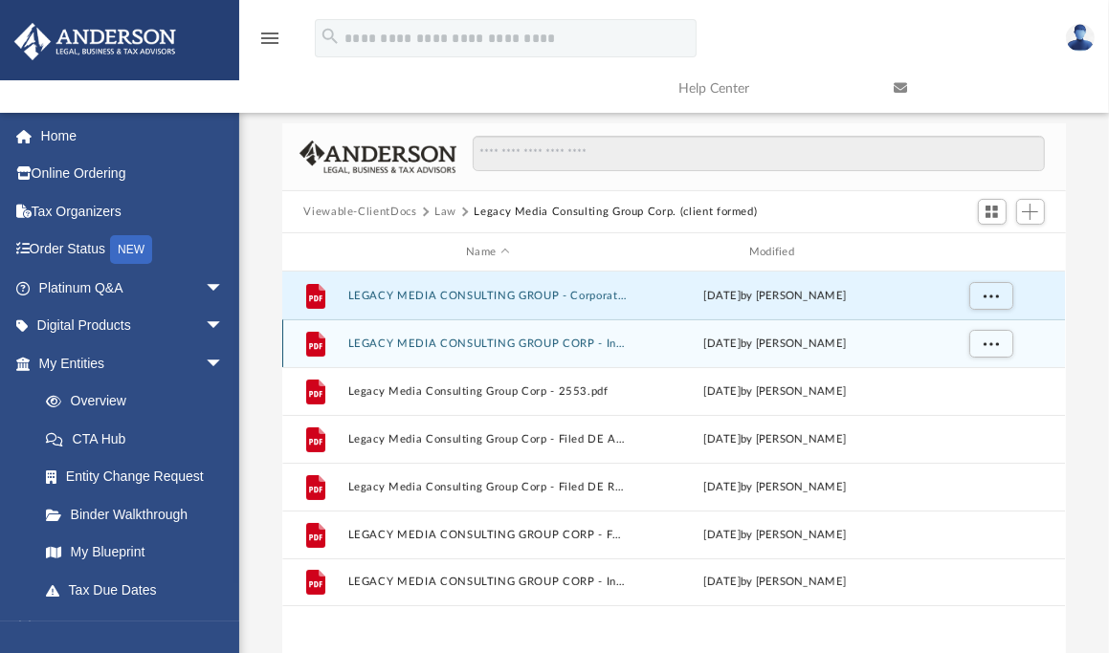
click at [516, 338] on button "LEGACY MEDIA CONSULTING GROUP CORP - Intial Filing EIN.pdf" at bounding box center [487, 344] width 279 height 12
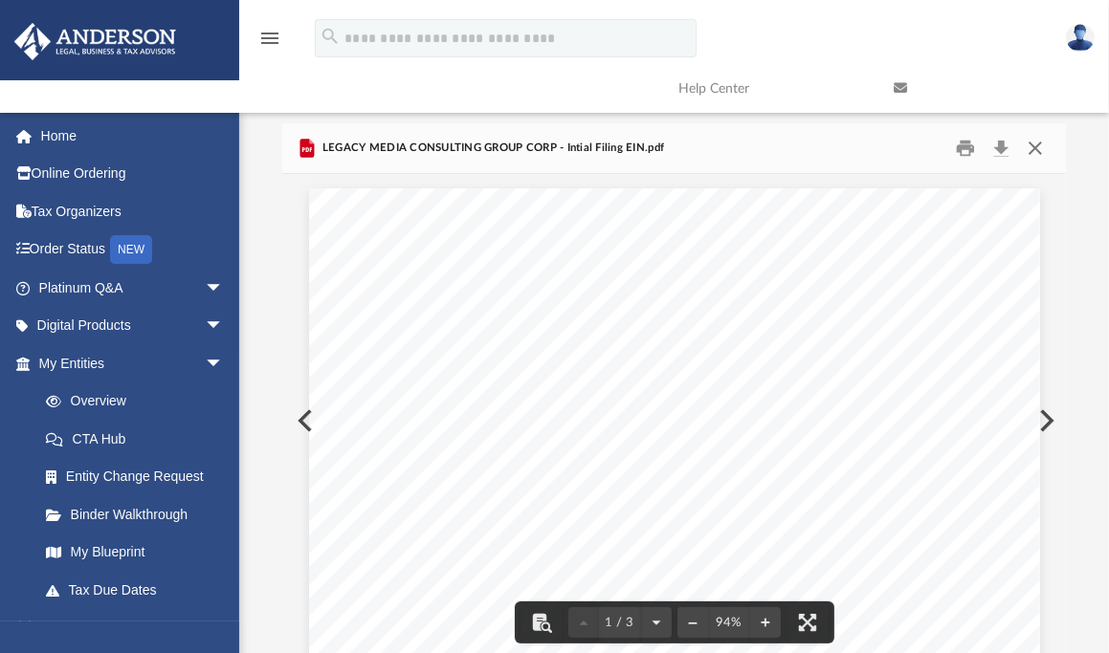
click at [1025, 134] on button "Close" at bounding box center [1035, 149] width 34 height 30
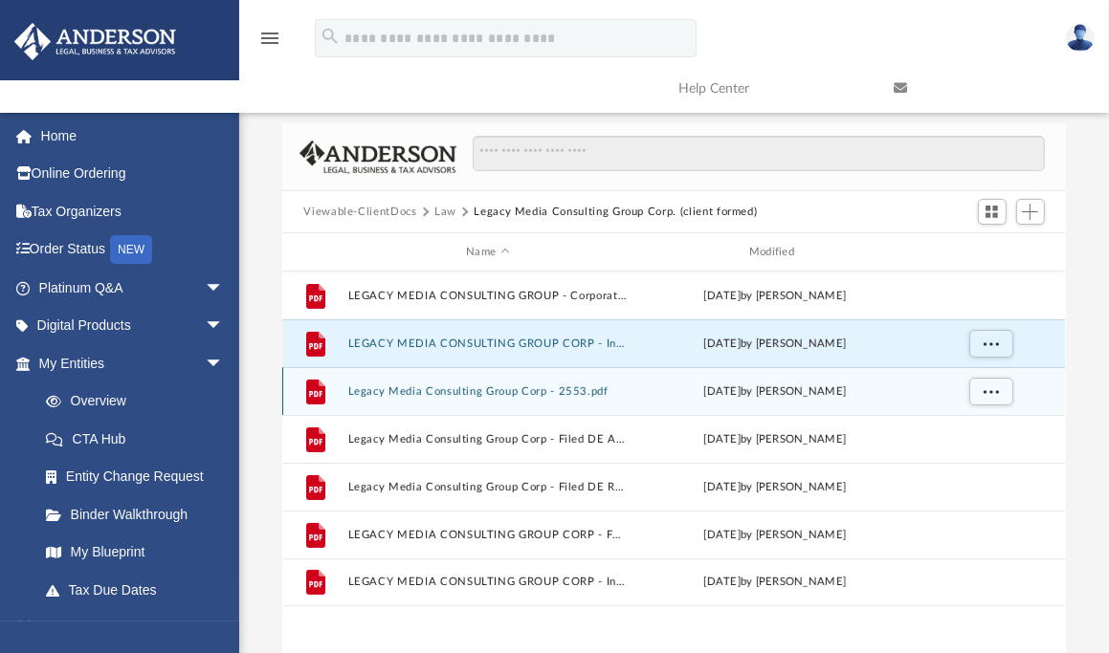
click at [568, 386] on button "Legacy Media Consulting Group Corp - 2553.pdf" at bounding box center [487, 392] width 279 height 12
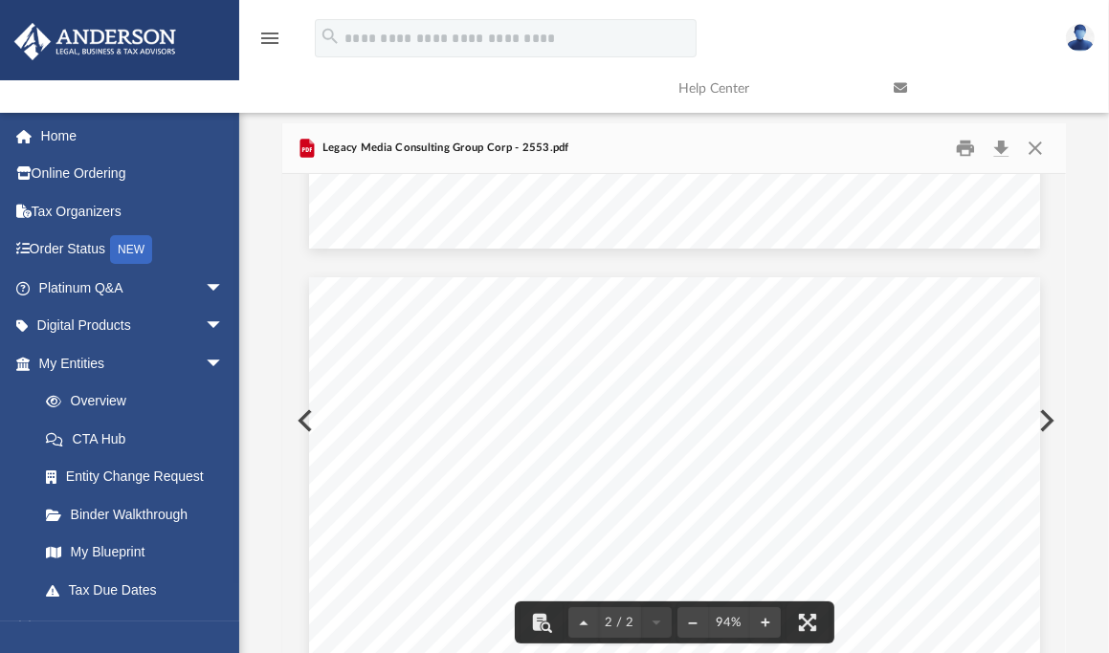
scroll to position [879, 0]
click at [1041, 134] on button "Close" at bounding box center [1035, 149] width 34 height 30
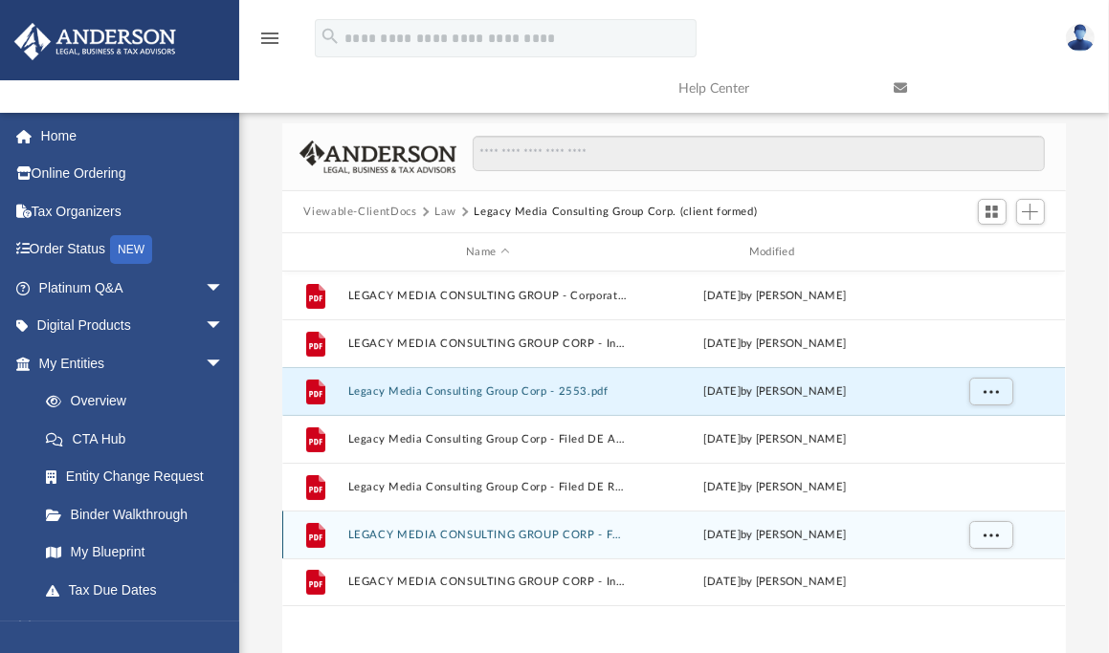
click at [561, 529] on button "LEGACY MEDIA CONSULTING GROUP CORP - Formation Document.pdf" at bounding box center [487, 535] width 279 height 12
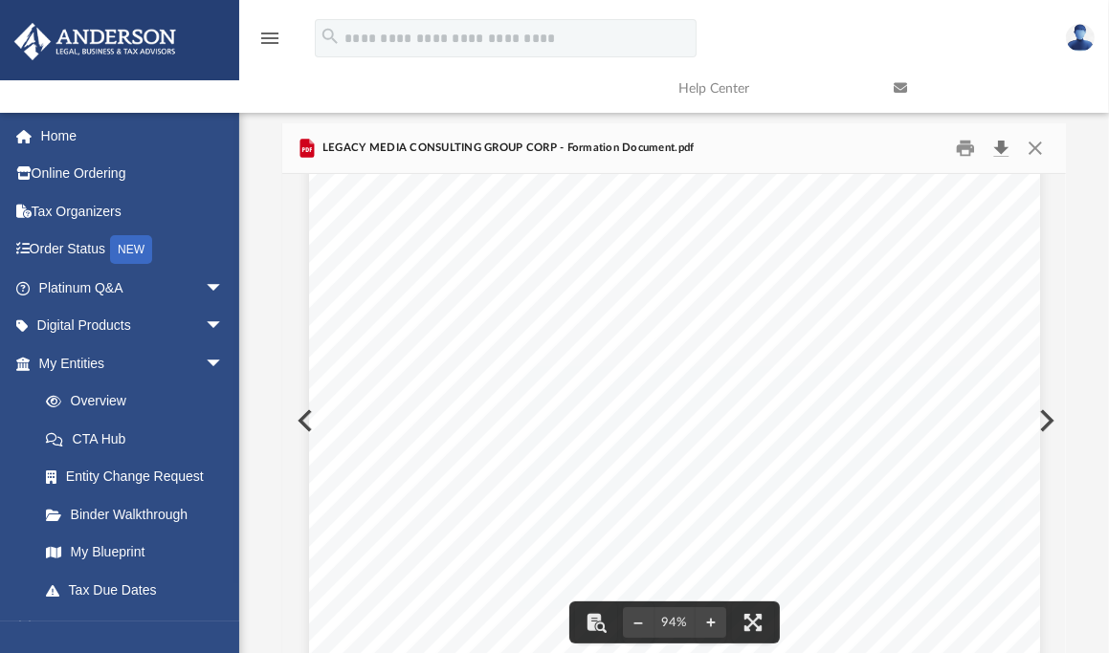
scroll to position [0, 0]
click at [994, 134] on button "Download" at bounding box center [1001, 149] width 34 height 30
click at [584, 400] on div "Page 1" at bounding box center [674, 661] width 731 height 946
